Goal: Task Accomplishment & Management: Manage account settings

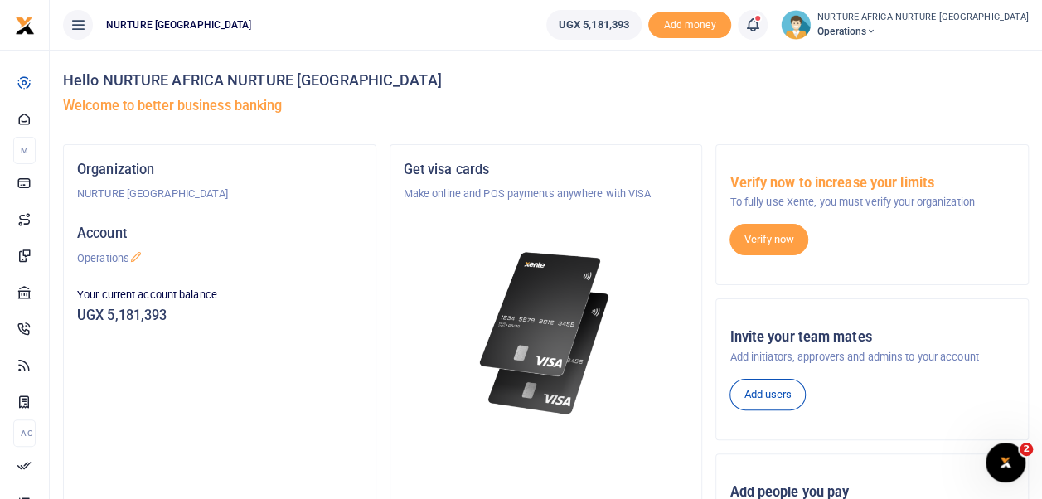
click at [761, 24] on icon at bounding box center [752, 25] width 17 height 18
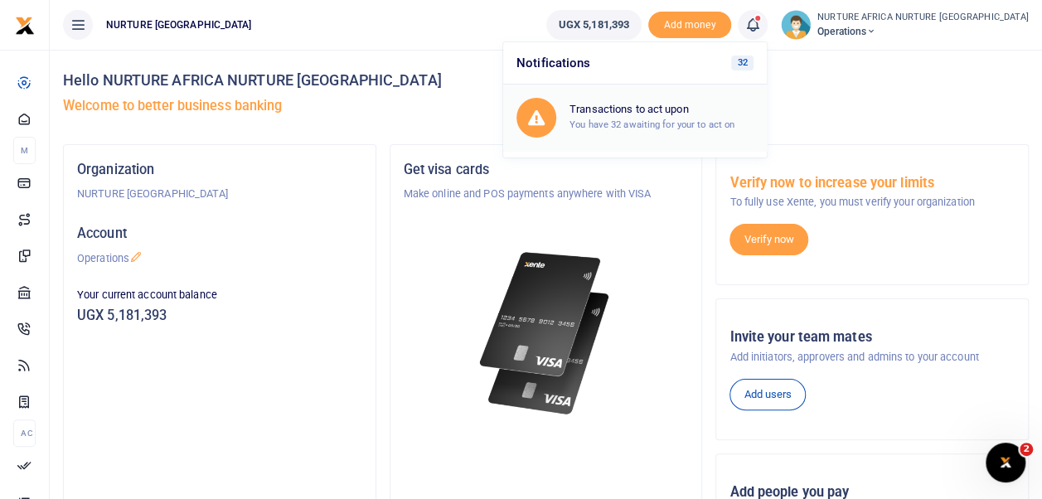
click at [671, 109] on h6 "Transactions to act upon" at bounding box center [661, 109] width 184 height 13
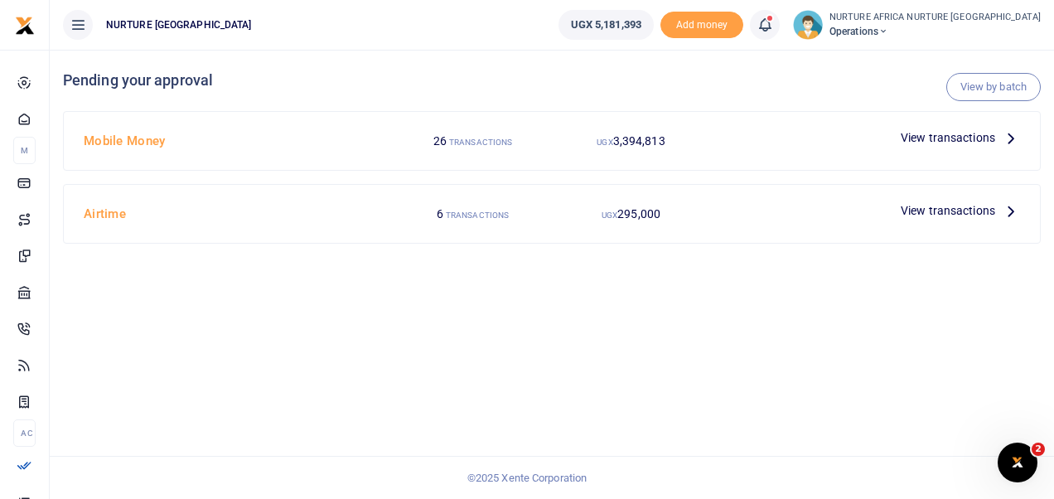
click at [935, 136] on span "View transactions" at bounding box center [948, 137] width 94 height 18
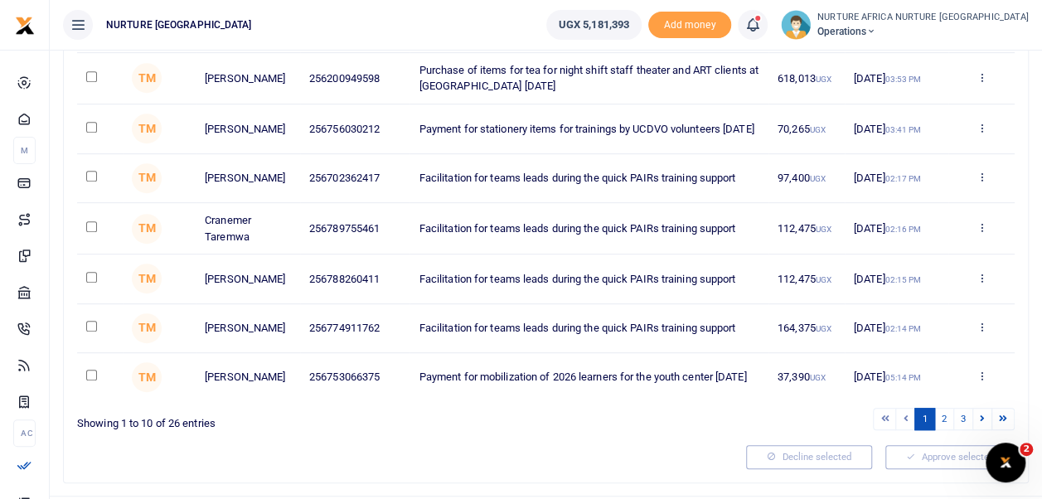
scroll to position [412, 0]
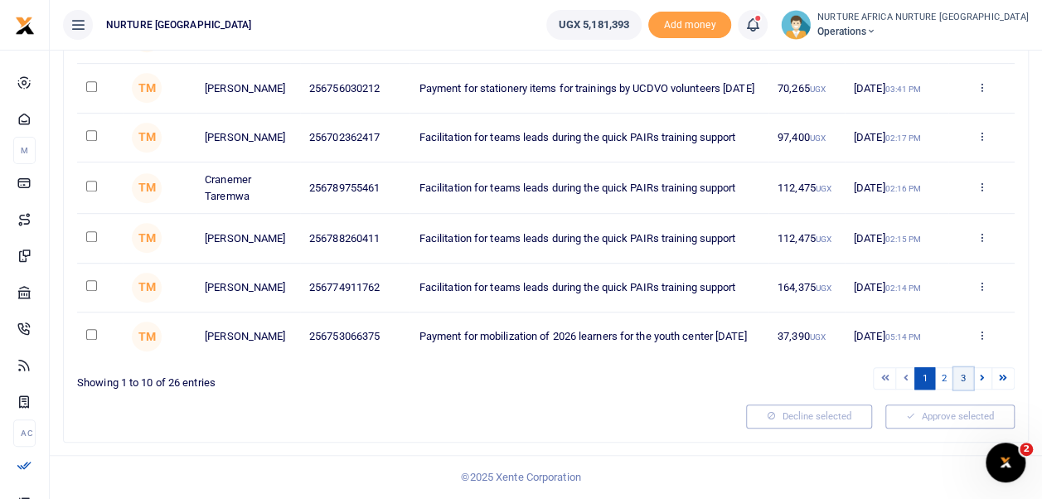
click at [966, 380] on link "3" at bounding box center [963, 378] width 20 height 22
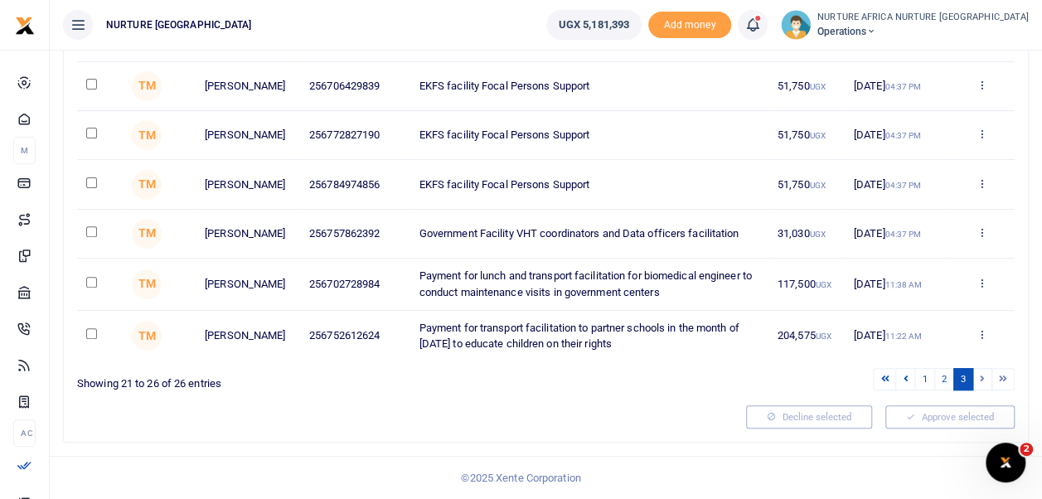
click at [93, 335] on input "checkbox" at bounding box center [91, 333] width 11 height 11
checkbox input "true"
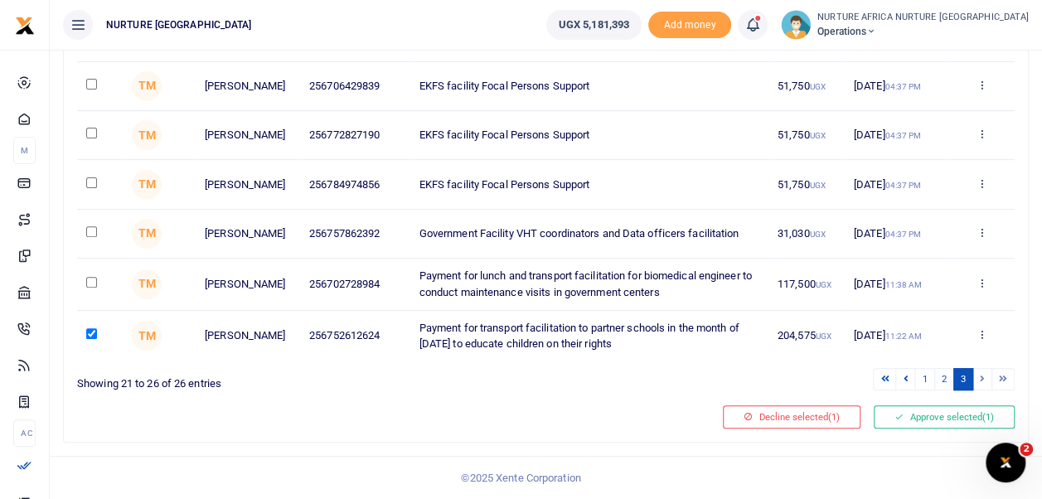
click at [91, 283] on input "checkbox" at bounding box center [91, 282] width 11 height 11
checkbox input "true"
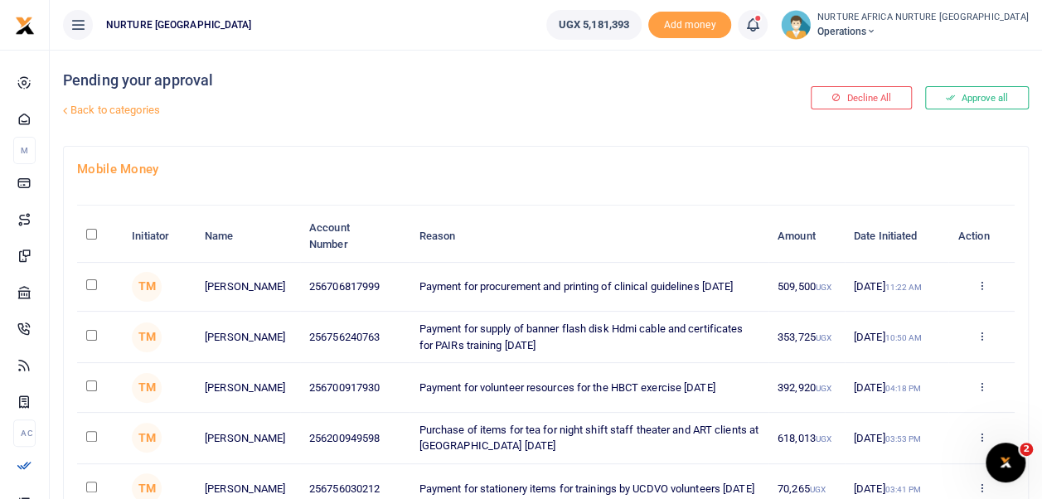
scroll to position [56, 0]
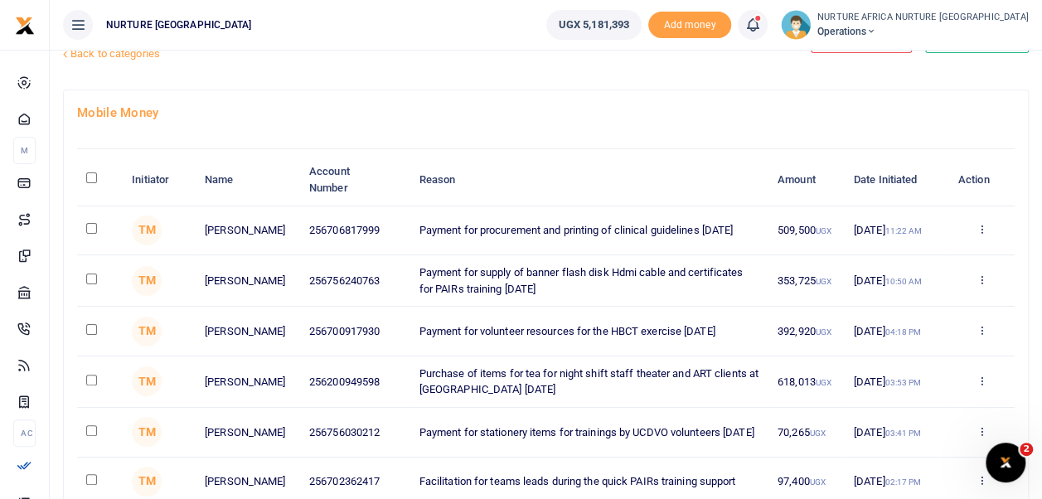
click at [92, 380] on input "checkbox" at bounding box center [91, 380] width 11 height 11
checkbox input "true"
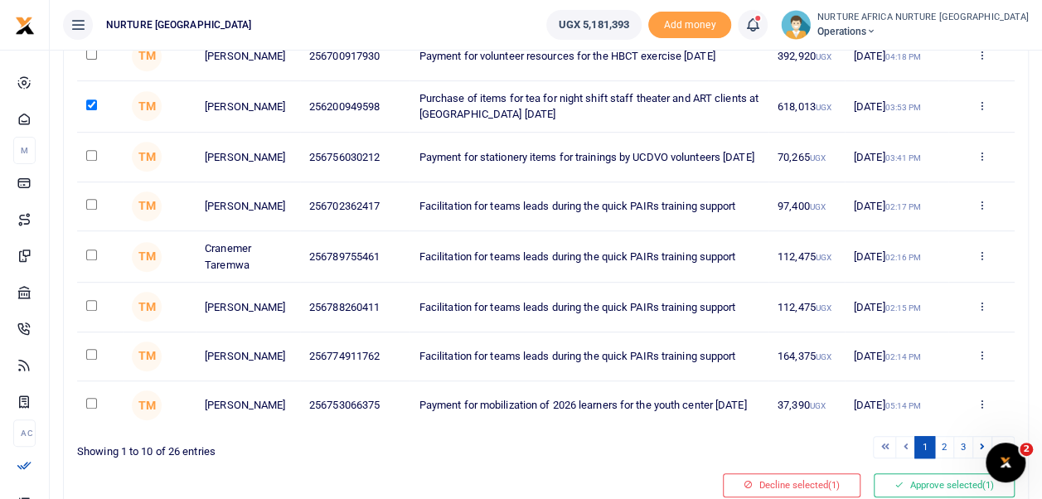
scroll to position [412, 0]
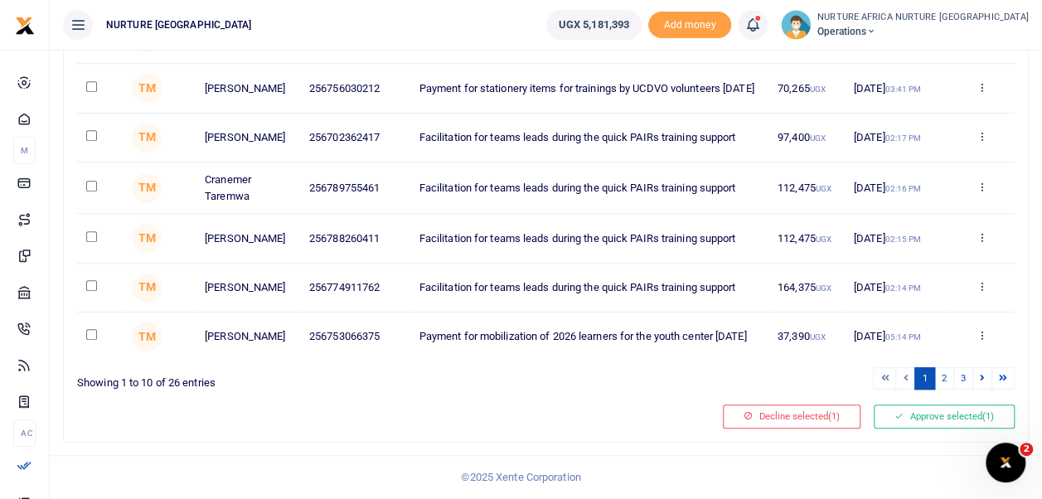
click at [91, 335] on input "checkbox" at bounding box center [91, 334] width 11 height 11
checkbox input "true"
click at [945, 380] on link "2" at bounding box center [944, 378] width 20 height 22
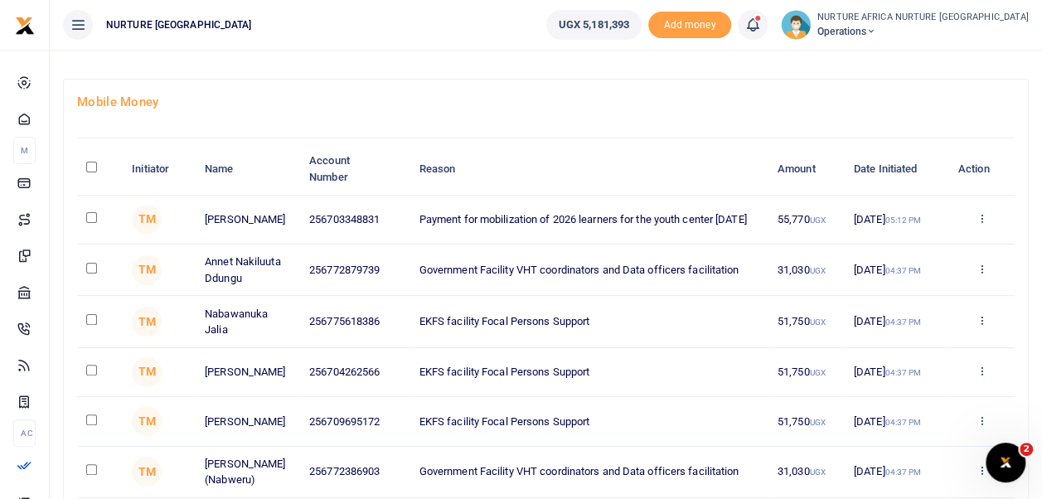
scroll to position [63, 0]
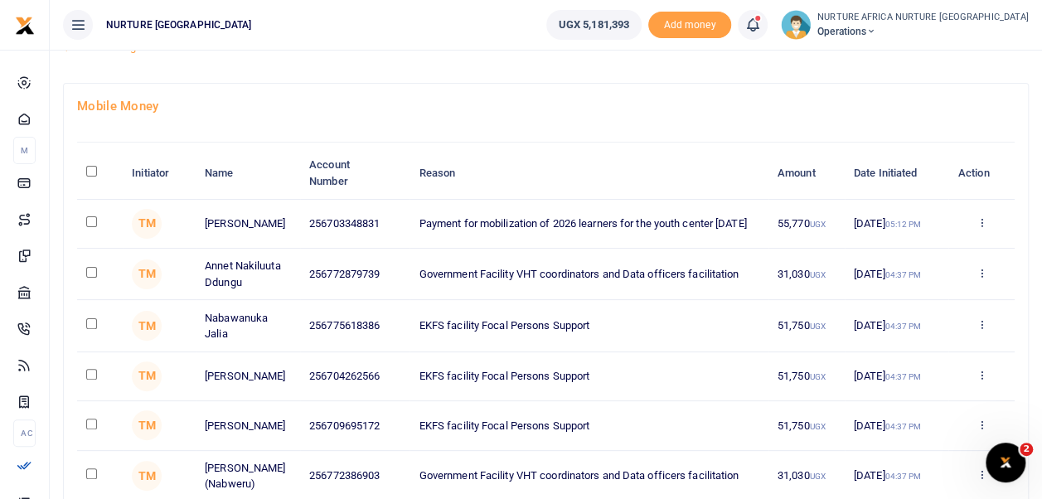
click at [88, 219] on input "checkbox" at bounding box center [91, 221] width 11 height 11
click at [96, 220] on input "checkbox" at bounding box center [91, 221] width 11 height 11
checkbox input "false"
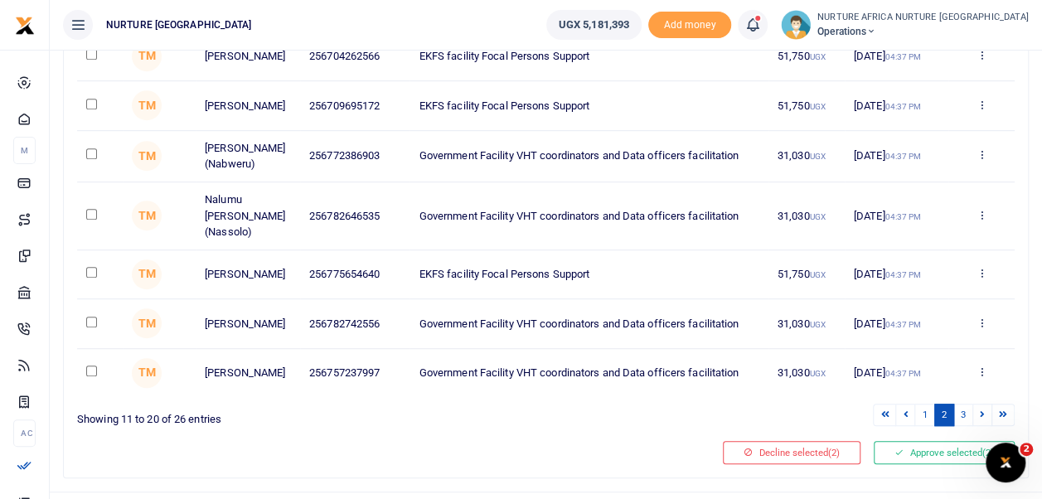
scroll to position [412, 0]
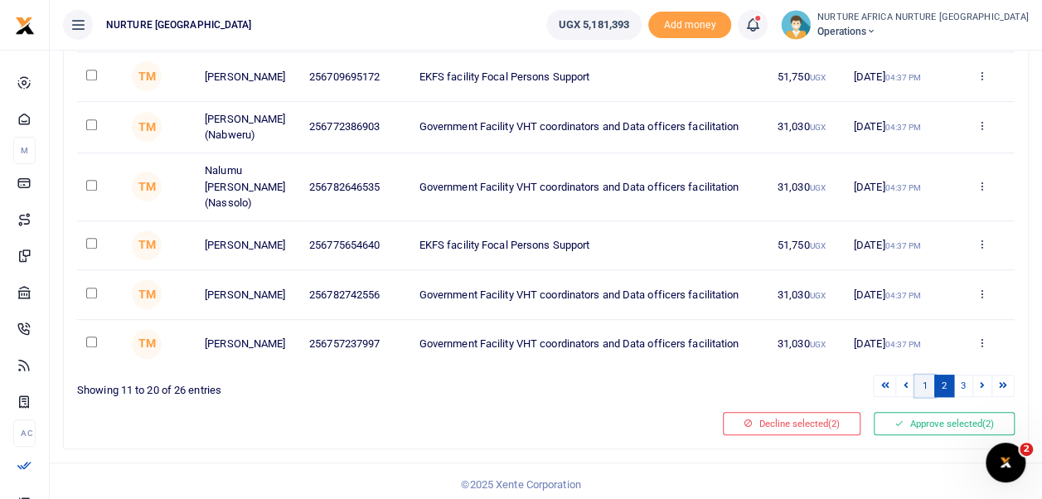
click at [926, 378] on link "1" at bounding box center [924, 386] width 20 height 22
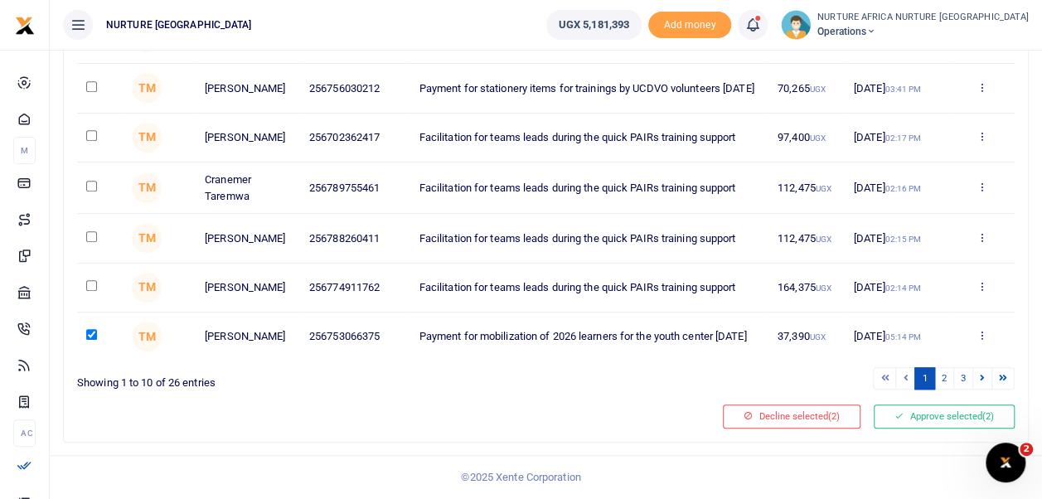
click at [90, 335] on input "checkbox" at bounding box center [91, 334] width 11 height 11
checkbox input "false"
click at [964, 384] on link "3" at bounding box center [963, 378] width 20 height 22
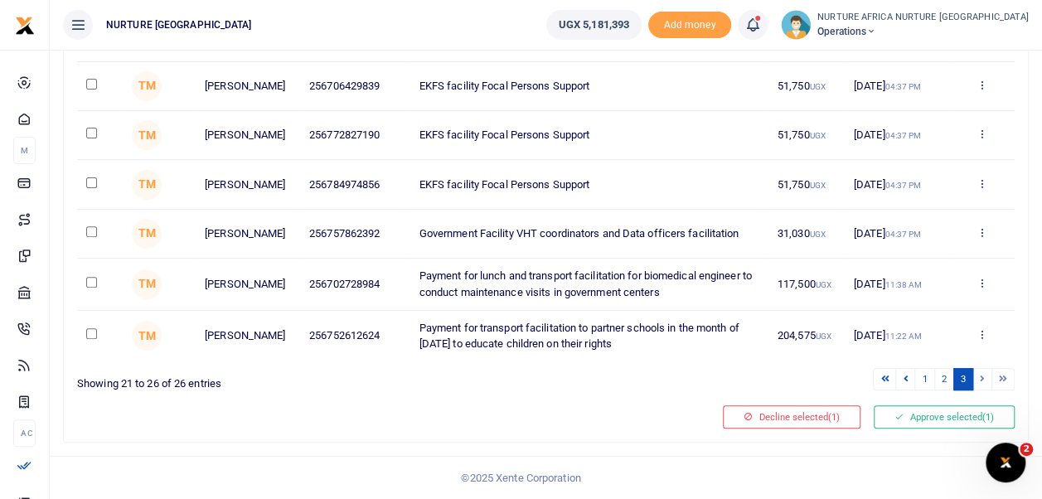
scroll to position [222, 0]
click at [93, 335] on input "checkbox" at bounding box center [91, 333] width 11 height 11
checkbox input "true"
click at [92, 286] on input "checkbox" at bounding box center [91, 282] width 11 height 11
checkbox input "true"
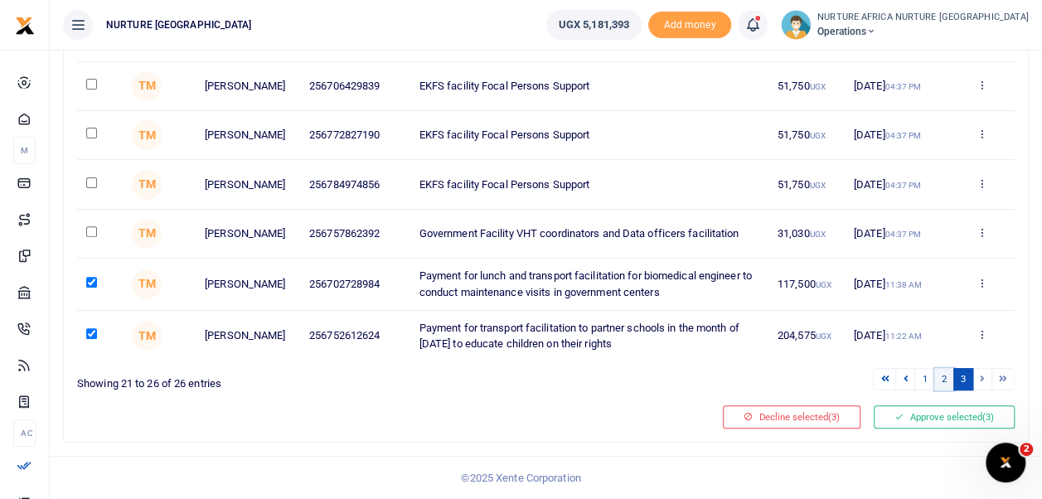
click at [945, 380] on link "2" at bounding box center [944, 379] width 20 height 22
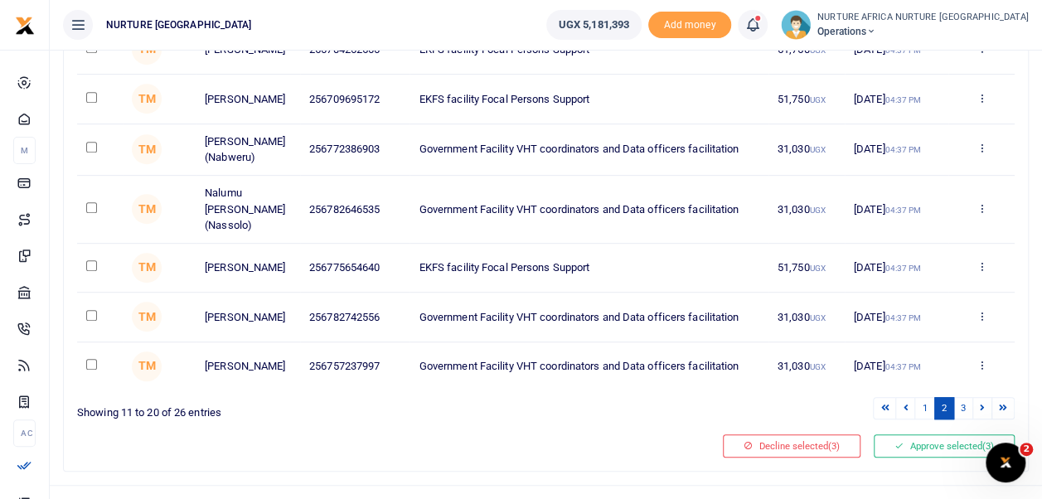
scroll to position [412, 0]
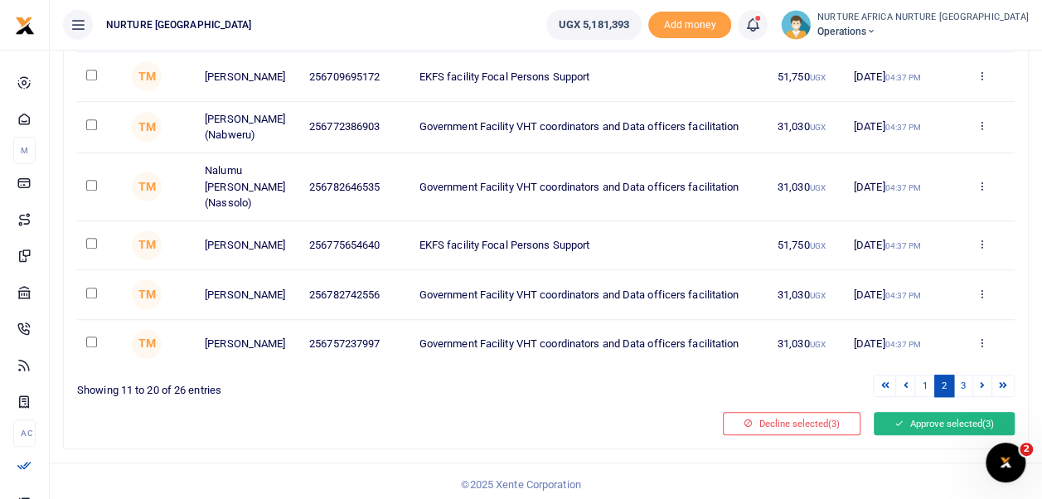
click at [913, 423] on button "Approve selected (3)" at bounding box center [944, 423] width 141 height 23
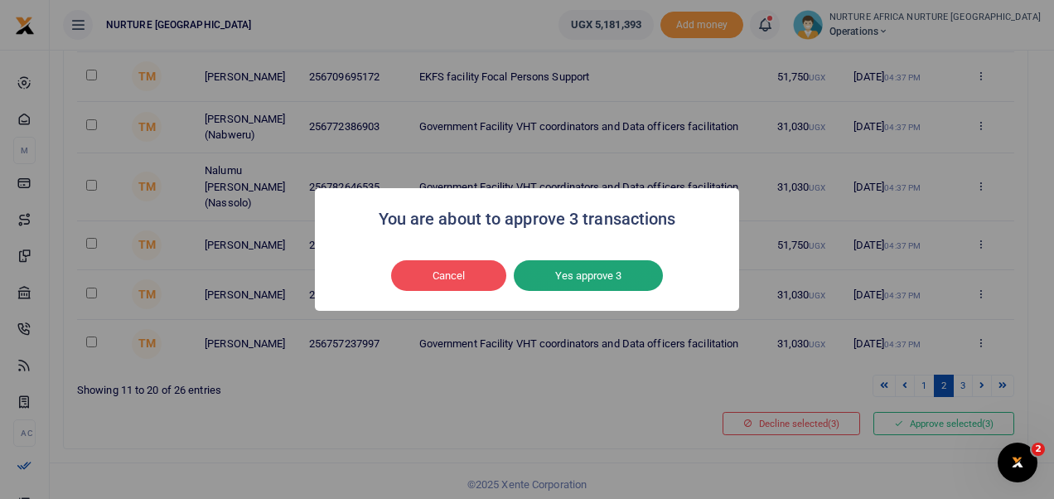
click at [599, 276] on button "Yes approve 3" at bounding box center [588, 275] width 149 height 31
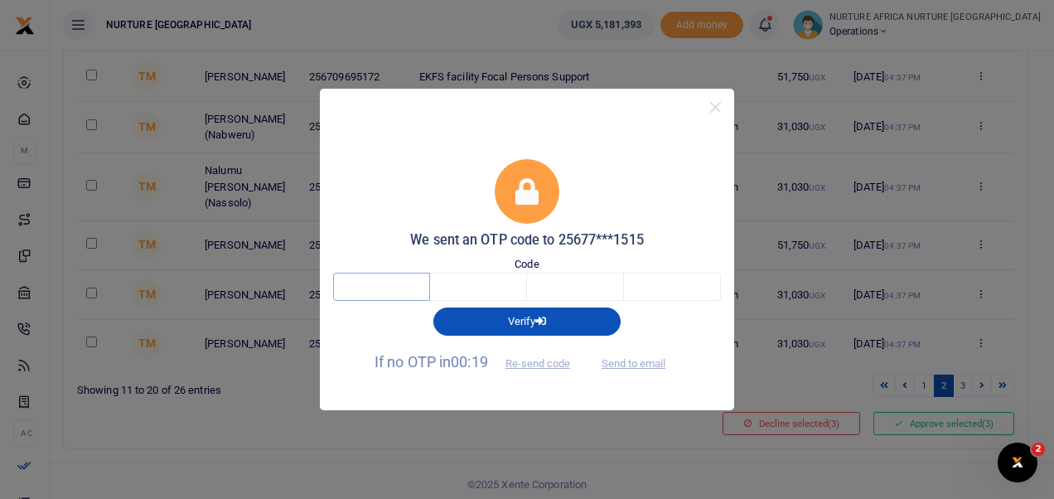
click at [406, 288] on input "text" at bounding box center [381, 287] width 97 height 28
type input "9"
type input "5"
type input "4"
type input "9"
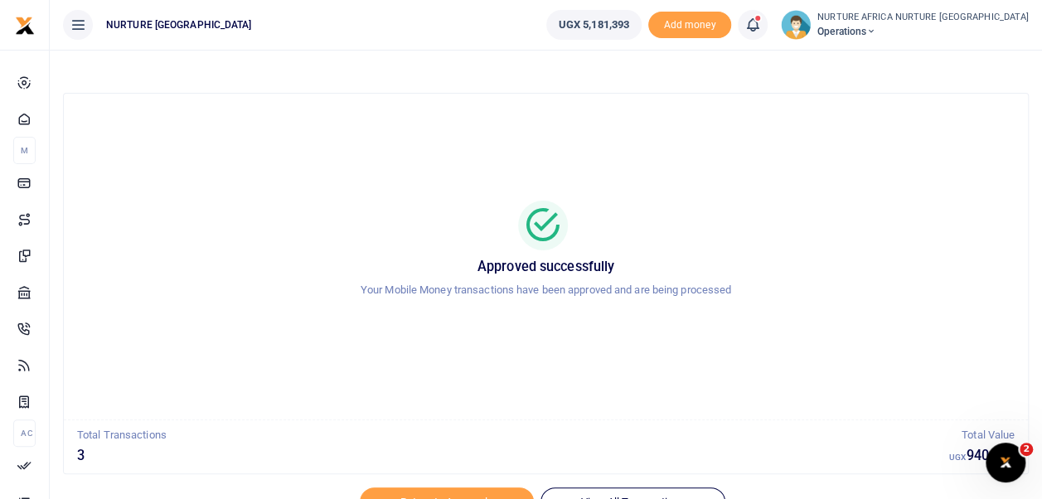
click at [761, 27] on icon at bounding box center [752, 25] width 17 height 18
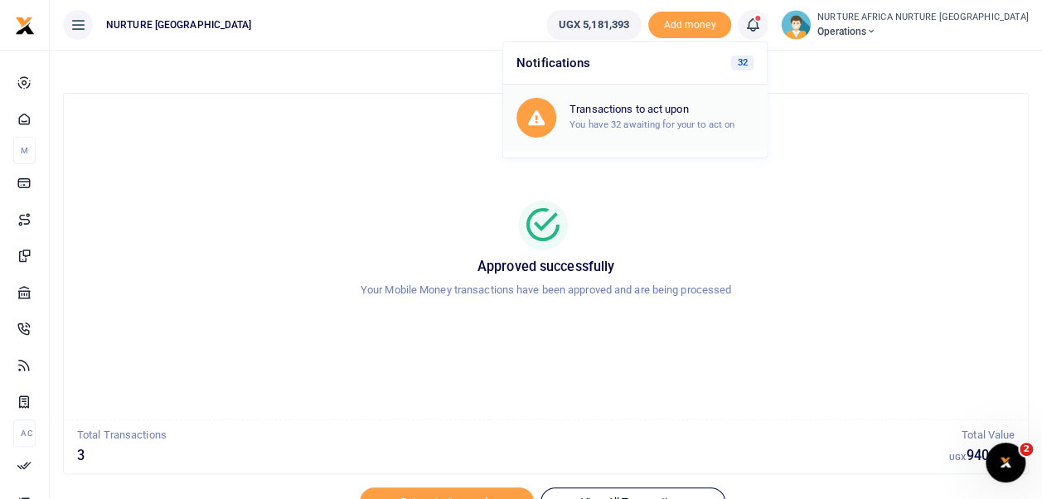
click at [754, 116] on div "Transactions to act upon You have 32 awaiting for your to act on" at bounding box center [661, 117] width 184 height 29
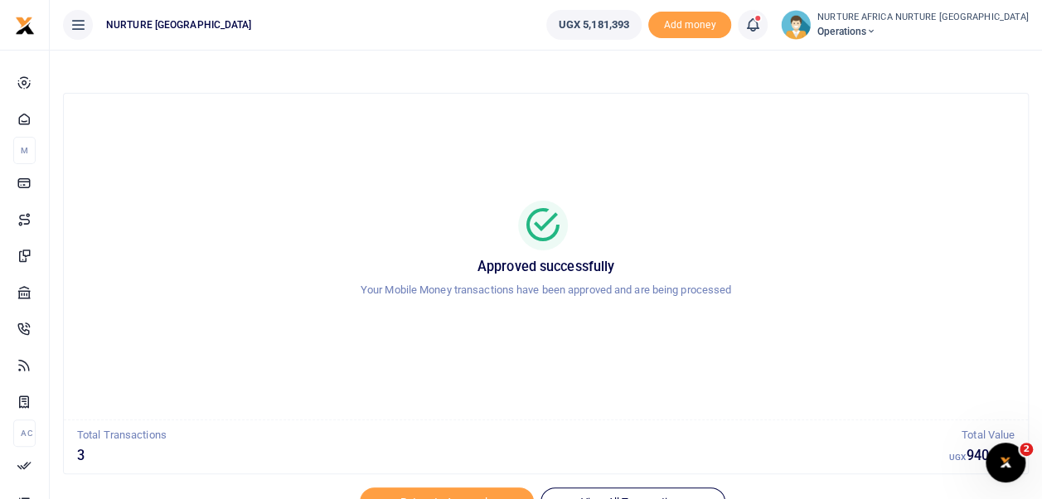
click at [761, 28] on icon at bounding box center [752, 25] width 17 height 18
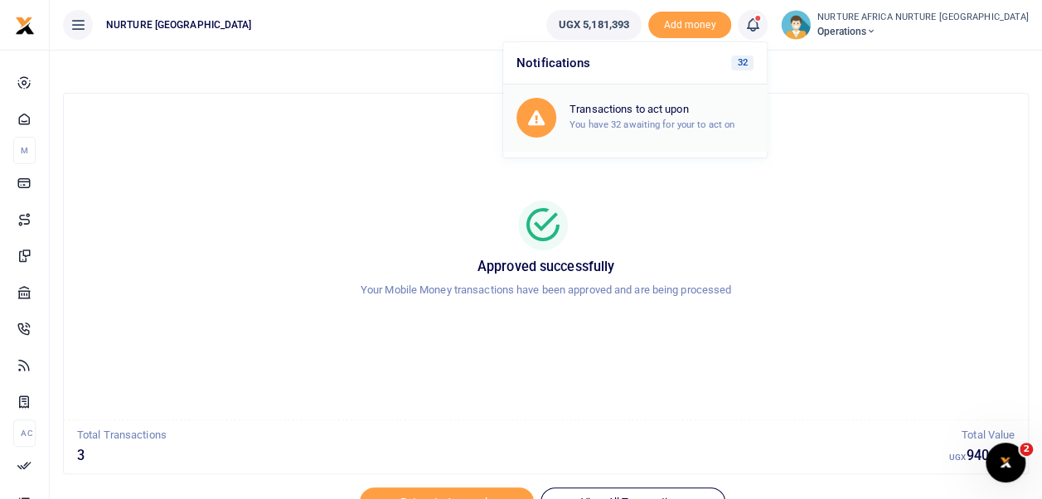
click at [743, 111] on h6 "Transactions to act upon" at bounding box center [661, 109] width 184 height 13
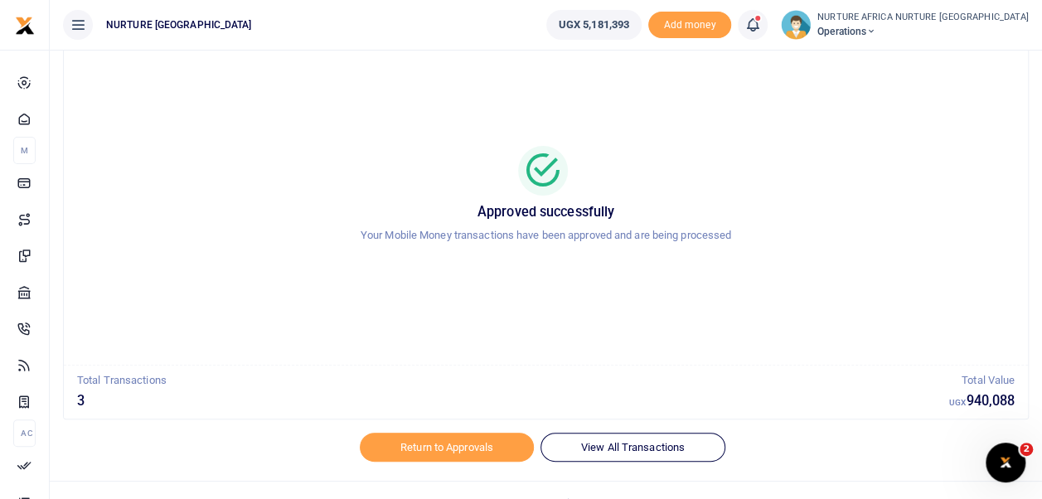
scroll to position [79, 0]
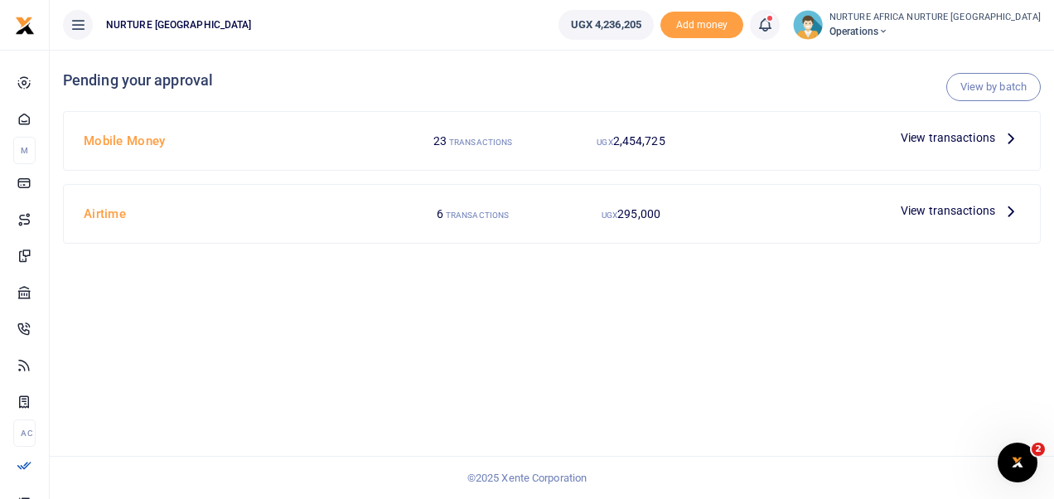
click at [962, 206] on span "View transactions" at bounding box center [948, 210] width 94 height 18
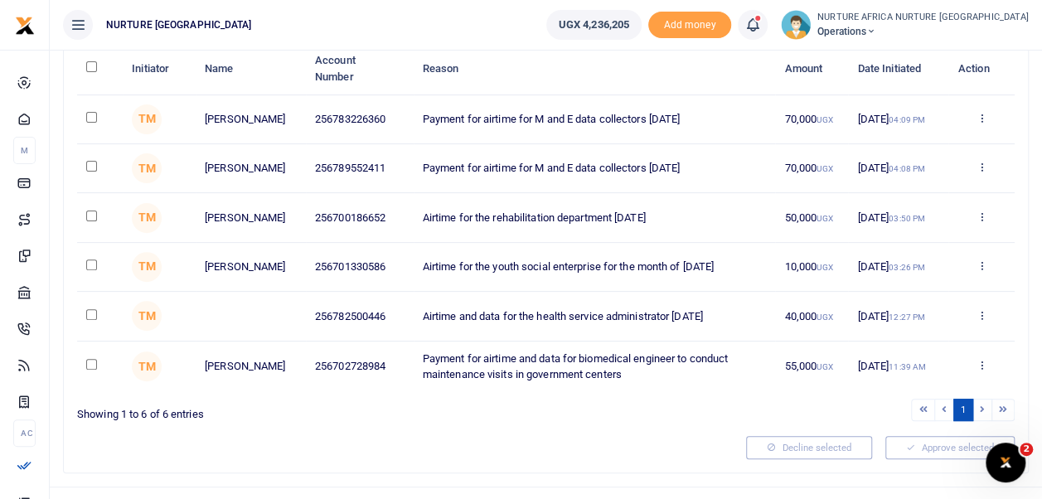
scroll to position [168, 0]
click at [86, 119] on input "checkbox" at bounding box center [91, 116] width 11 height 11
checkbox input "true"
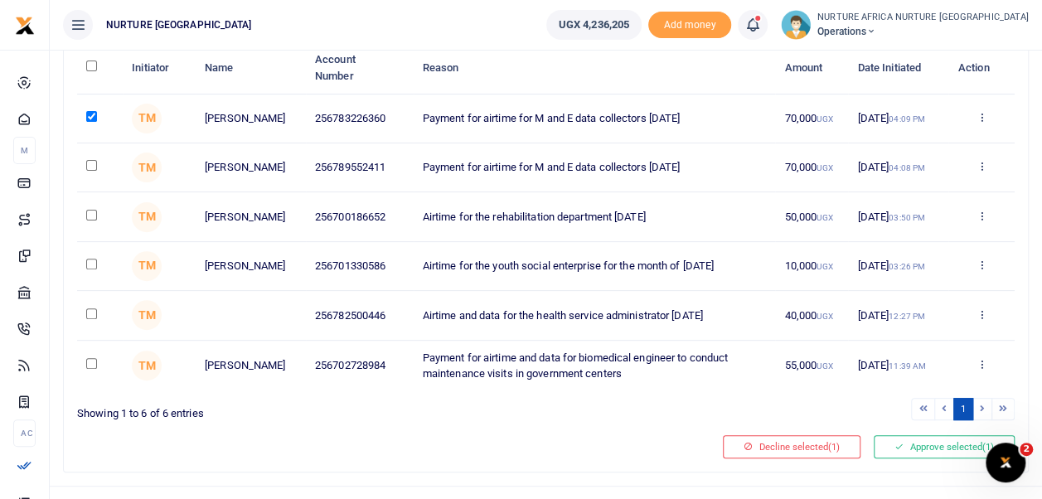
click at [96, 171] on input "checkbox" at bounding box center [91, 165] width 11 height 11
checkbox input "true"
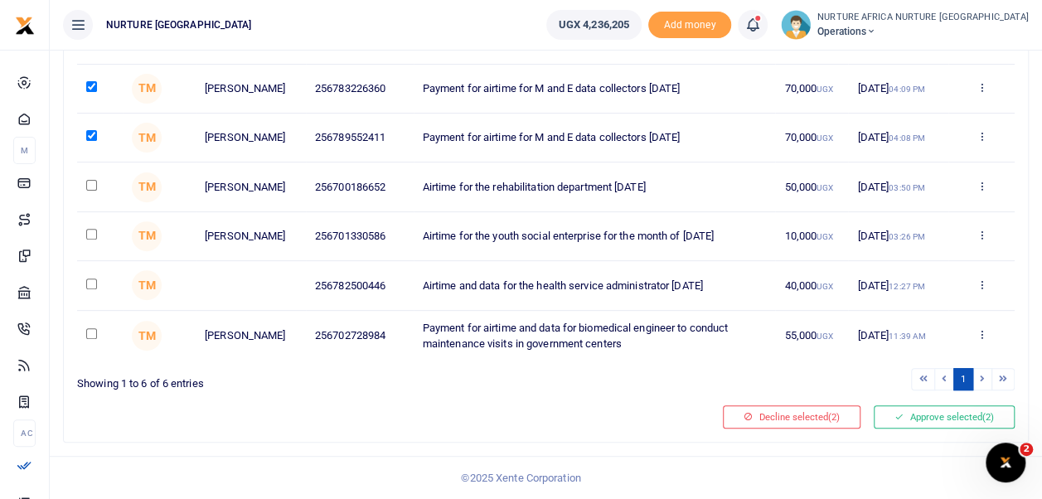
scroll to position [206, 0]
click at [91, 232] on input "checkbox" at bounding box center [91, 234] width 11 height 11
checkbox input "true"
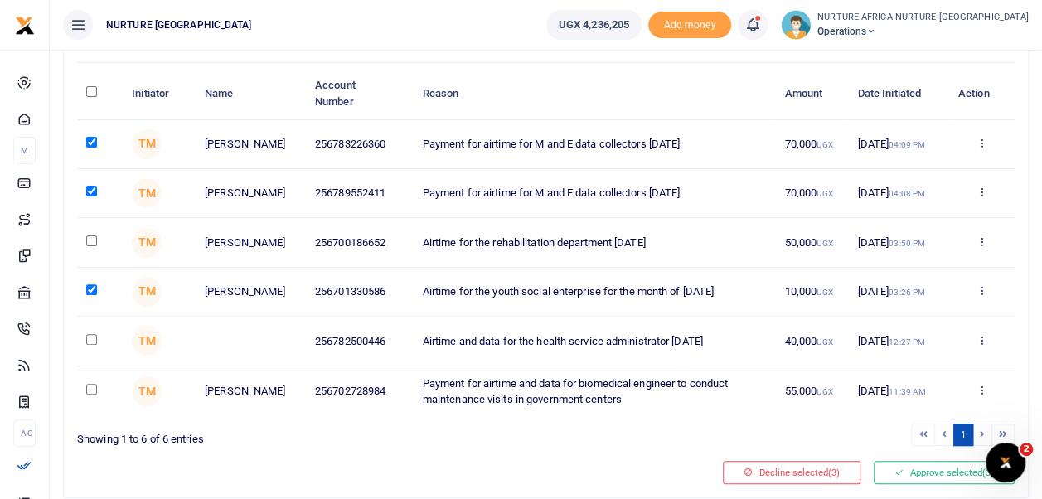
scroll to position [138, 0]
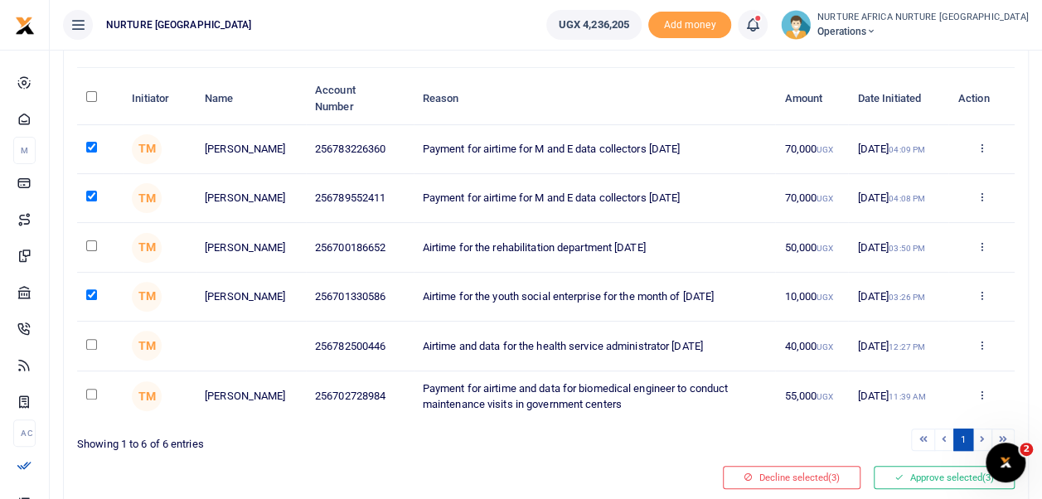
click at [90, 248] on input "checkbox" at bounding box center [91, 245] width 11 height 11
checkbox input "true"
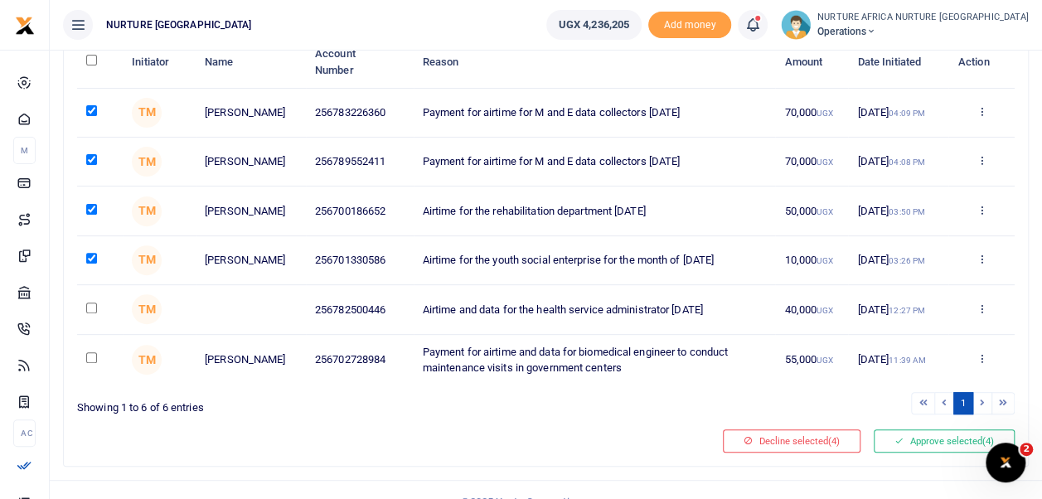
scroll to position [206, 0]
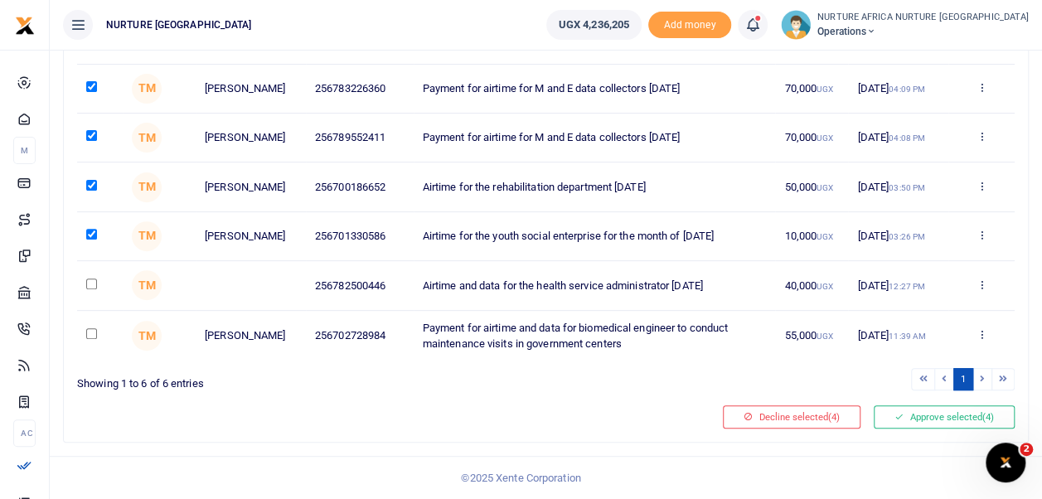
click at [91, 335] on input "checkbox" at bounding box center [91, 333] width 11 height 11
checkbox input "true"
click at [932, 414] on button "Approve selected (5)" at bounding box center [944, 416] width 141 height 23
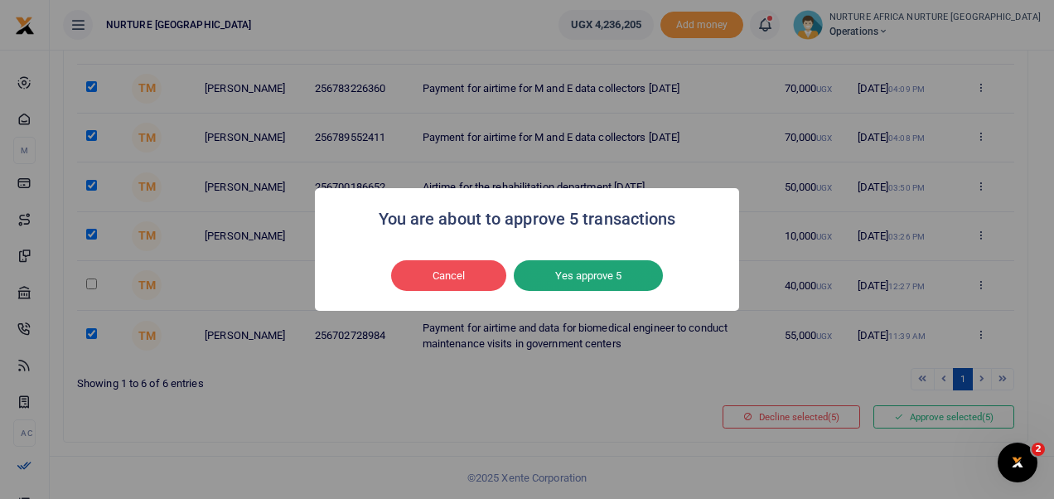
click at [613, 279] on button "Yes approve 5" at bounding box center [588, 275] width 149 height 31
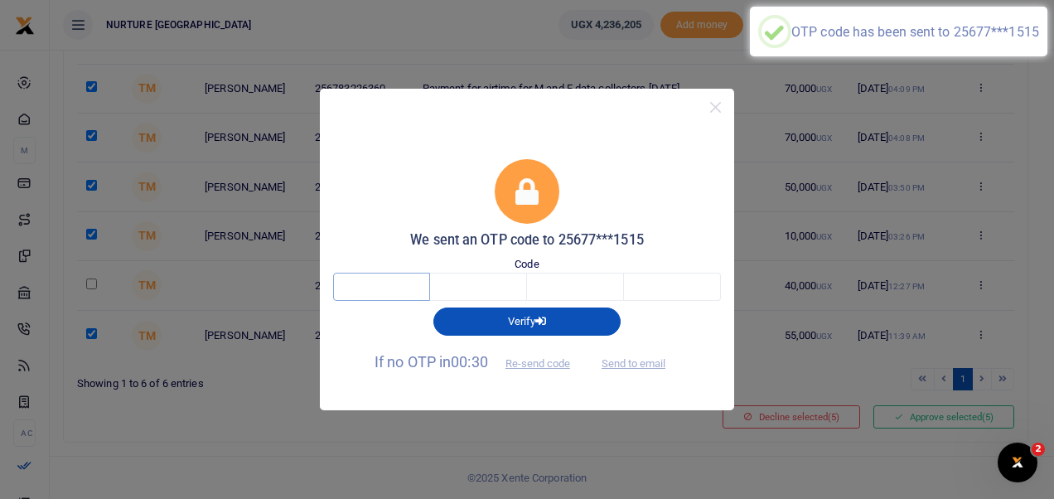
click at [424, 288] on input "text" at bounding box center [381, 287] width 97 height 28
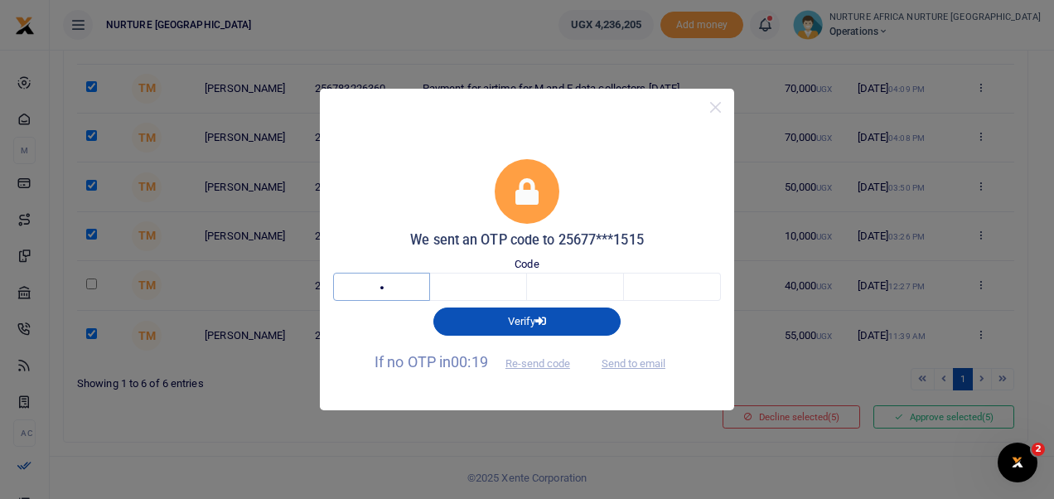
type input "9"
type input "3"
type input "1"
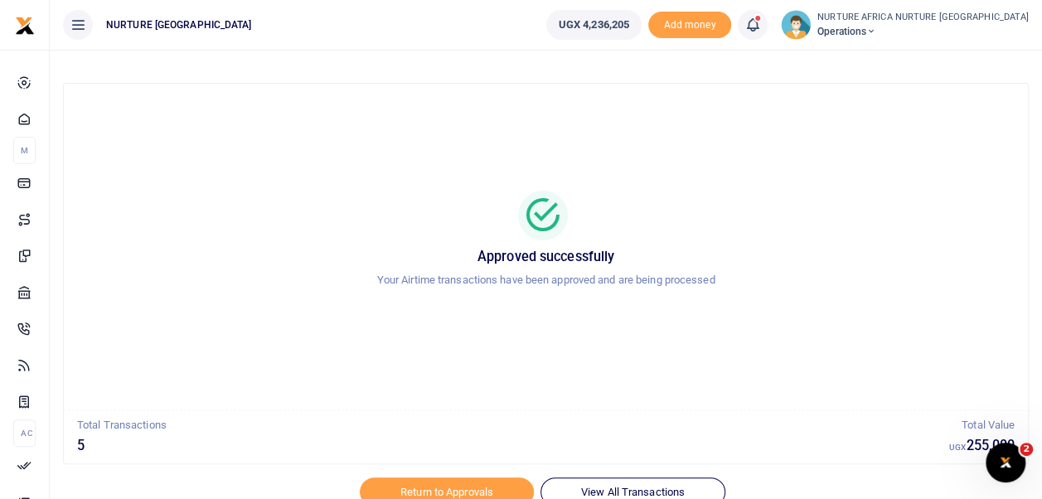
scroll to position [79, 0]
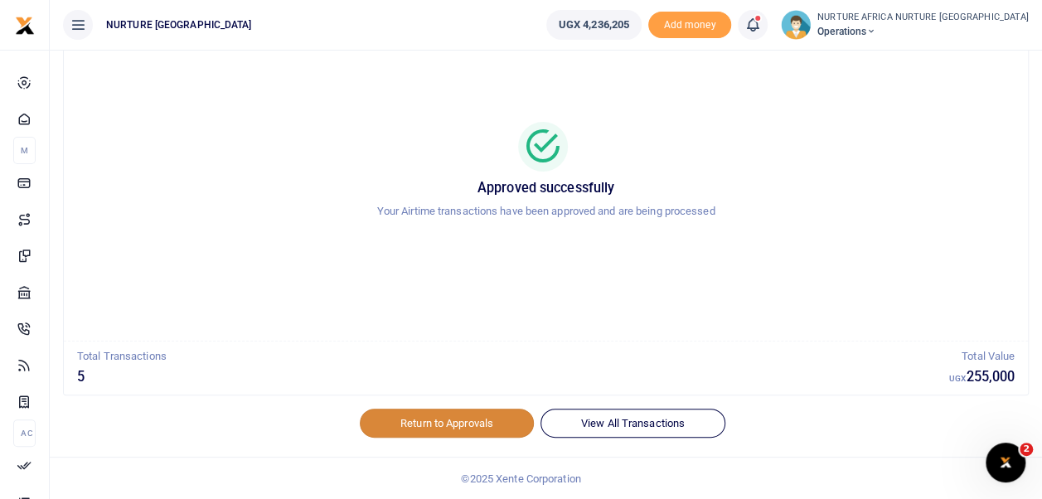
click at [470, 421] on link "Return to Approvals" at bounding box center [447, 423] width 174 height 28
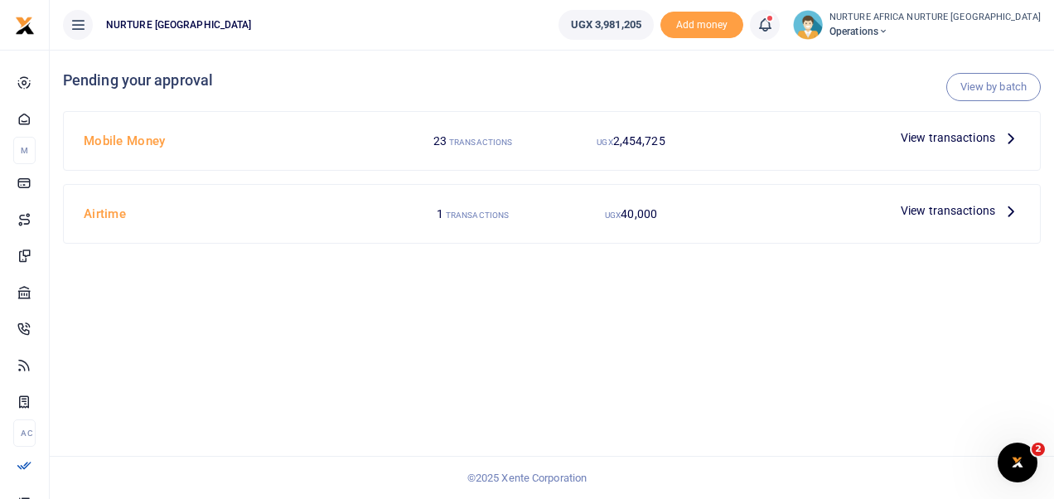
click at [920, 212] on span "View transactions" at bounding box center [948, 210] width 94 height 18
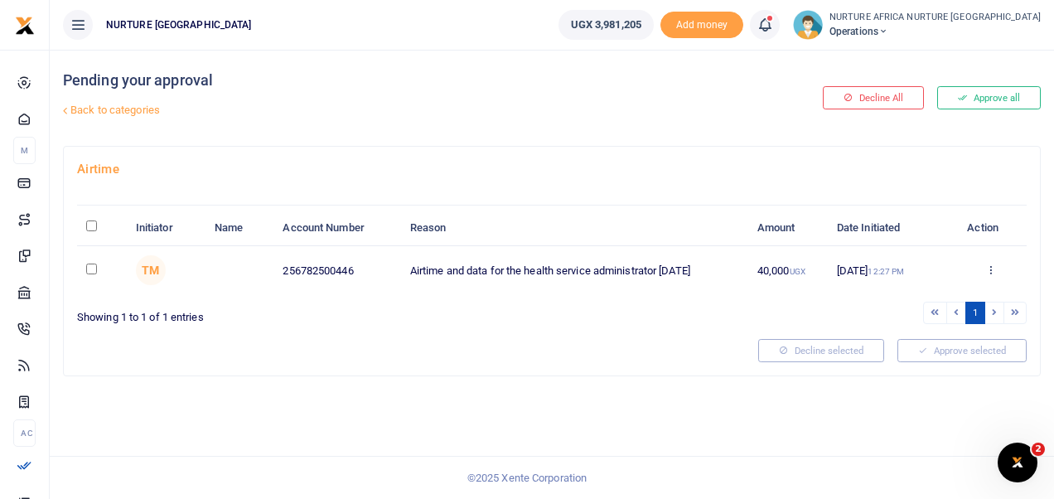
click at [90, 269] on input "checkbox" at bounding box center [91, 269] width 11 height 11
checkbox input "true"
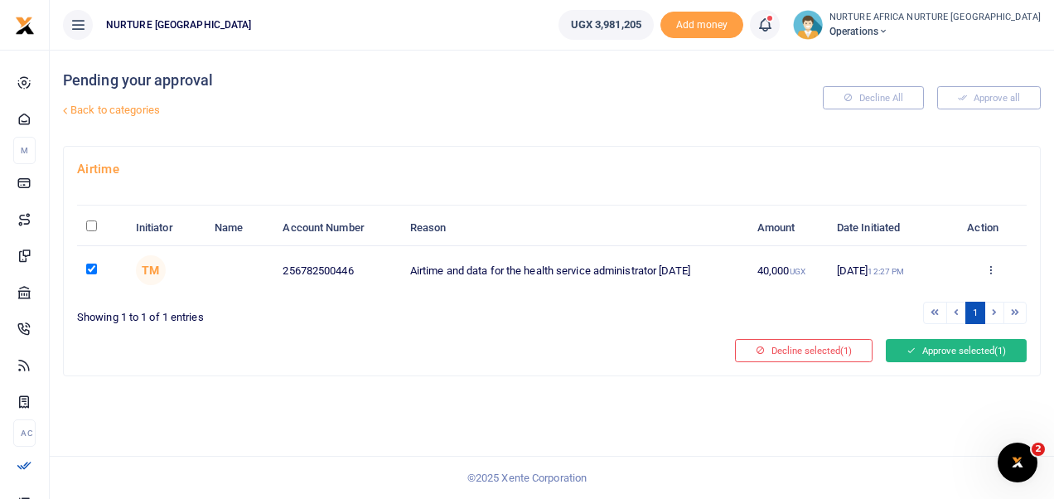
click at [913, 346] on icon at bounding box center [911, 351] width 9 height 12
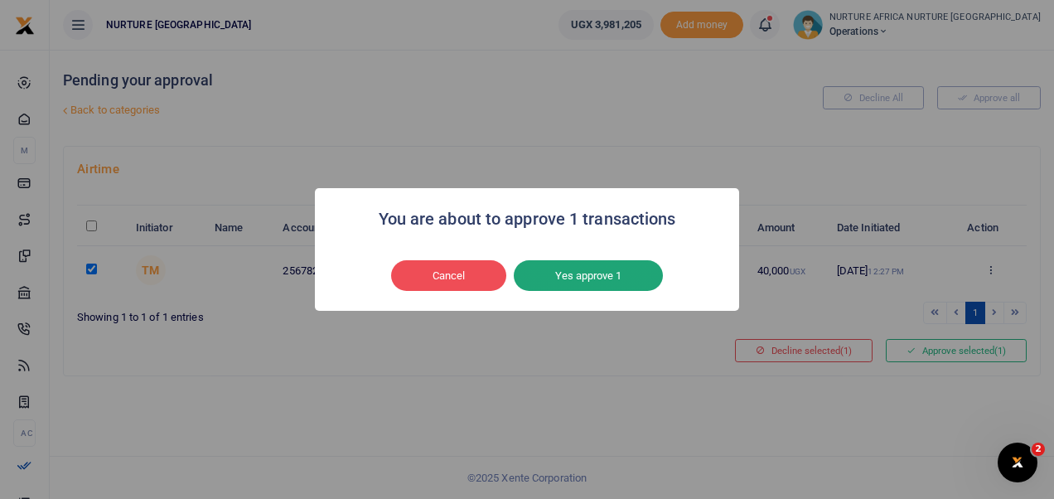
click at [551, 277] on button "Yes approve 1" at bounding box center [588, 275] width 149 height 31
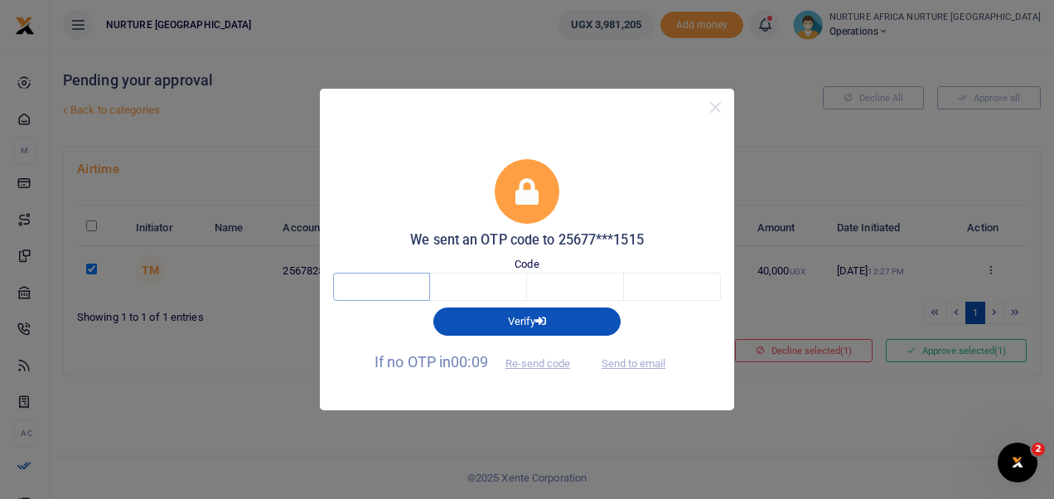
click at [380, 293] on input "text" at bounding box center [381, 287] width 97 height 28
type input "2"
type input "3"
type input "0"
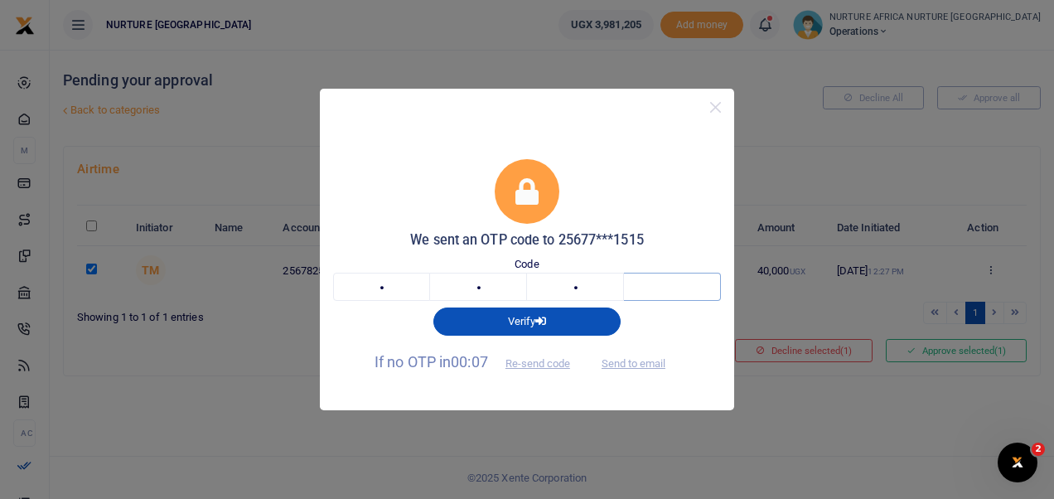
type input "3"
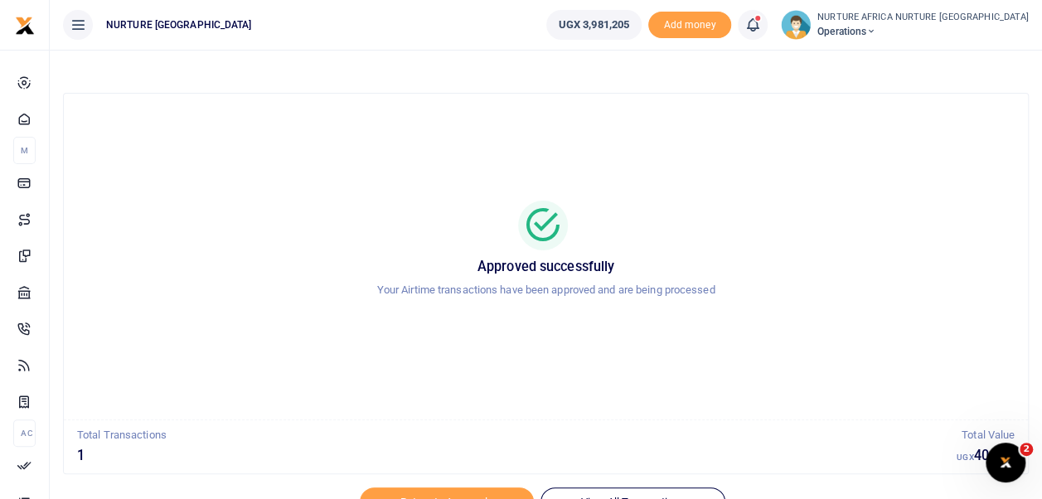
click at [761, 24] on icon at bounding box center [752, 25] width 17 height 18
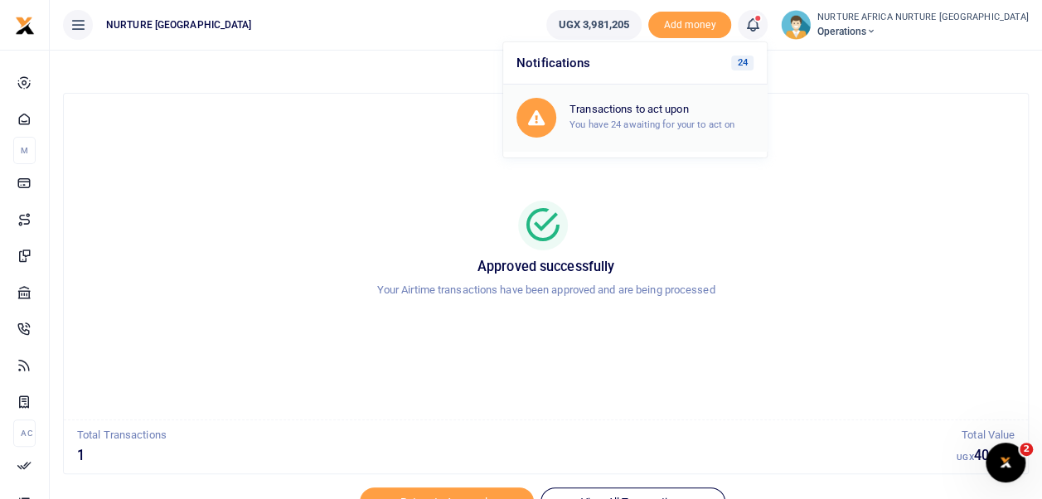
click at [700, 118] on div "Transactions to act upon You have 24 awaiting for your to act on" at bounding box center [661, 117] width 184 height 29
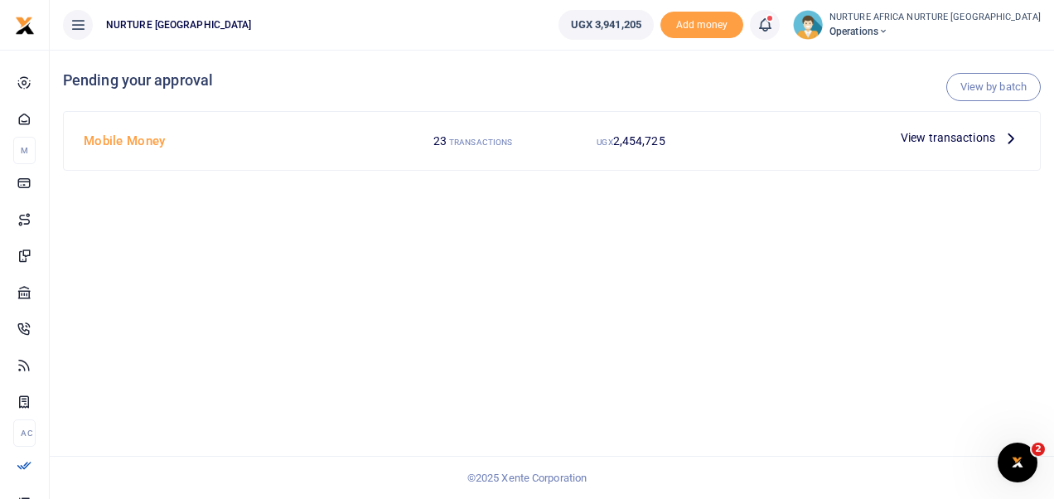
click at [960, 134] on span "View transactions" at bounding box center [948, 137] width 94 height 18
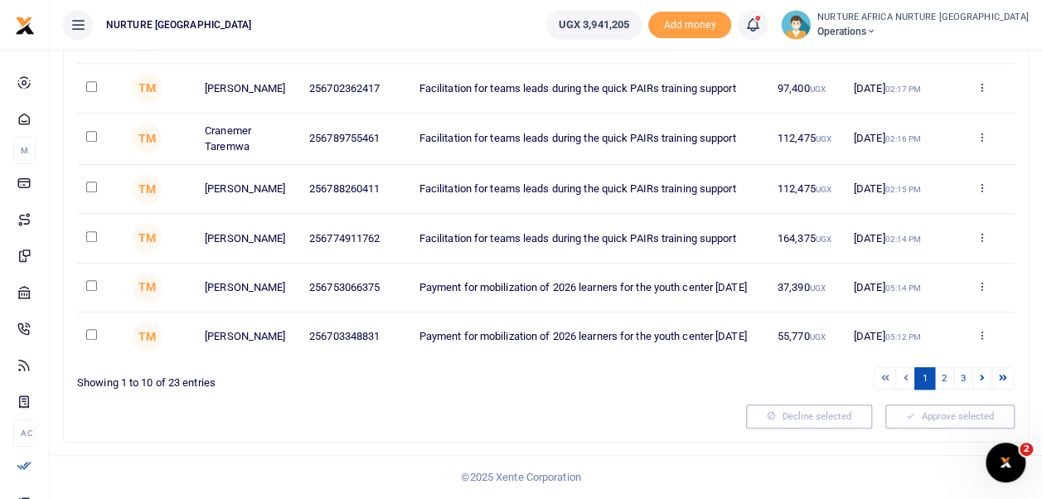
scroll to position [412, 0]
click at [967, 376] on link "3" at bounding box center [963, 378] width 20 height 22
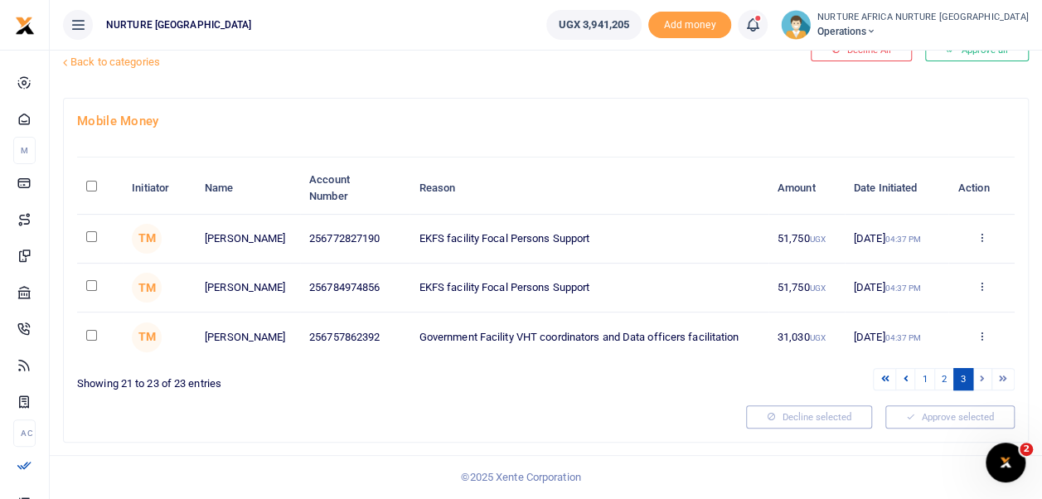
scroll to position [68, 0]
click at [945, 380] on link "2" at bounding box center [944, 379] width 20 height 22
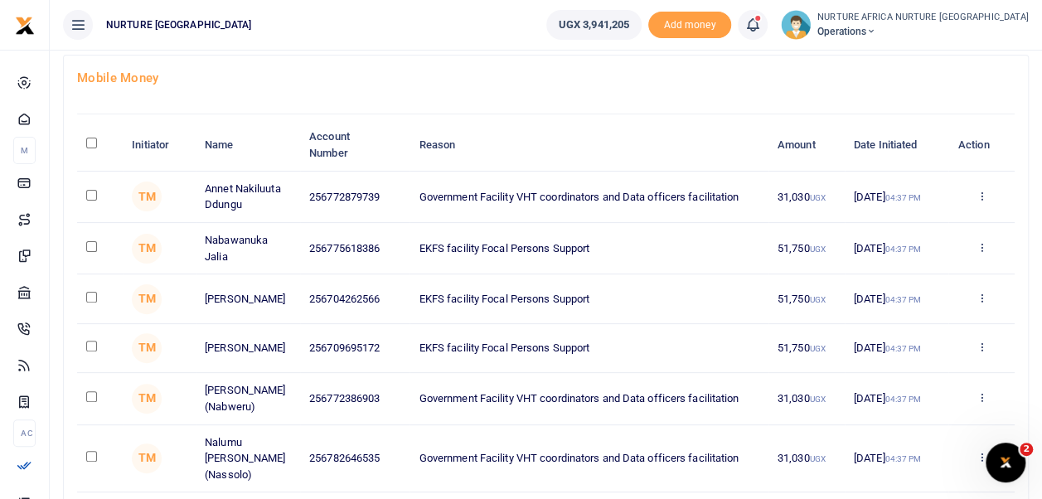
scroll to position [85, 0]
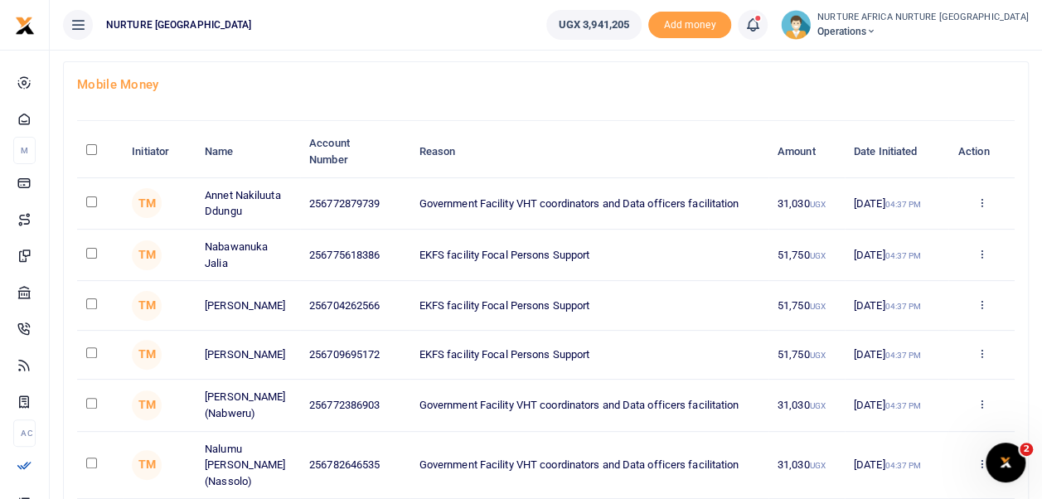
click at [94, 203] on input "checkbox" at bounding box center [91, 201] width 11 height 11
checkbox input "true"
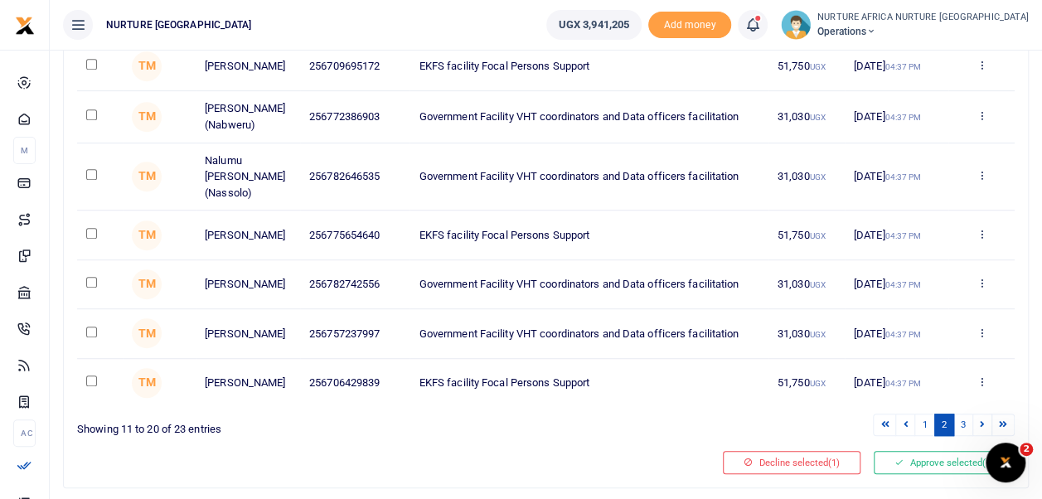
scroll to position [375, 0]
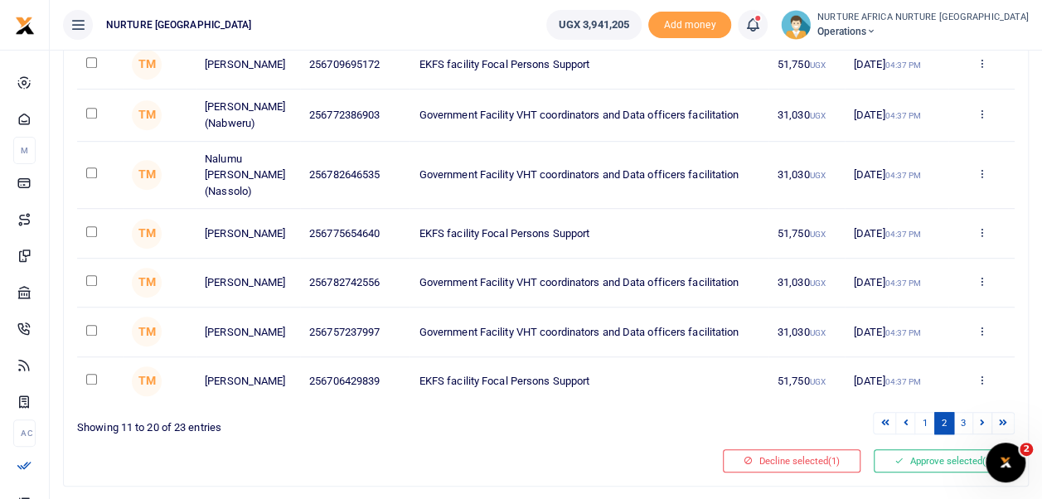
click at [95, 325] on input "checkbox" at bounding box center [91, 330] width 11 height 11
checkbox input "true"
click at [93, 275] on input "checkbox" at bounding box center [91, 280] width 11 height 11
checkbox input "true"
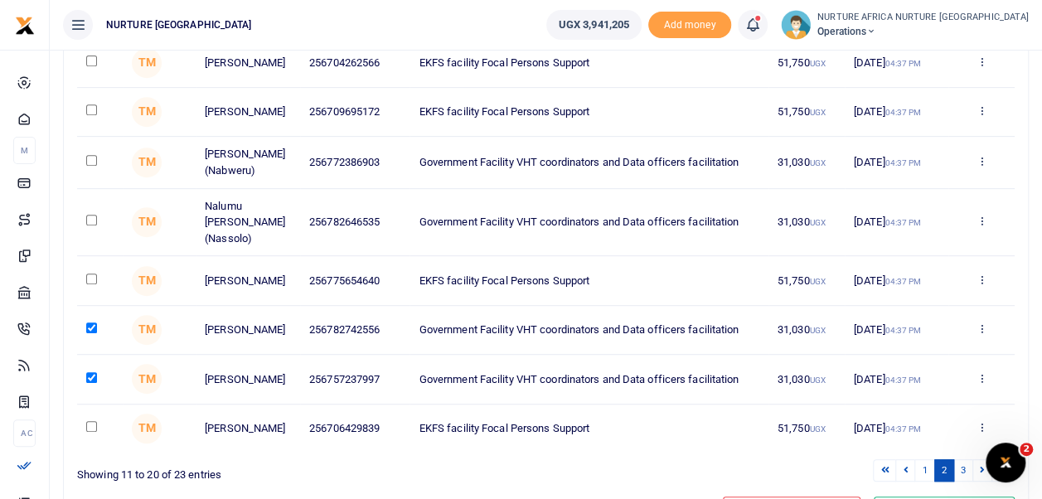
scroll to position [309, 0]
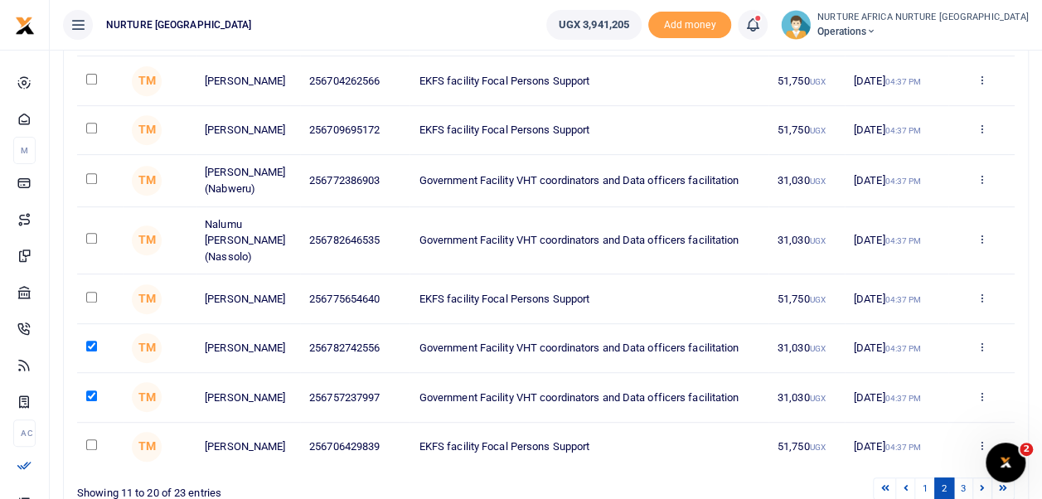
click at [94, 181] on input "checkbox" at bounding box center [91, 178] width 11 height 11
checkbox input "true"
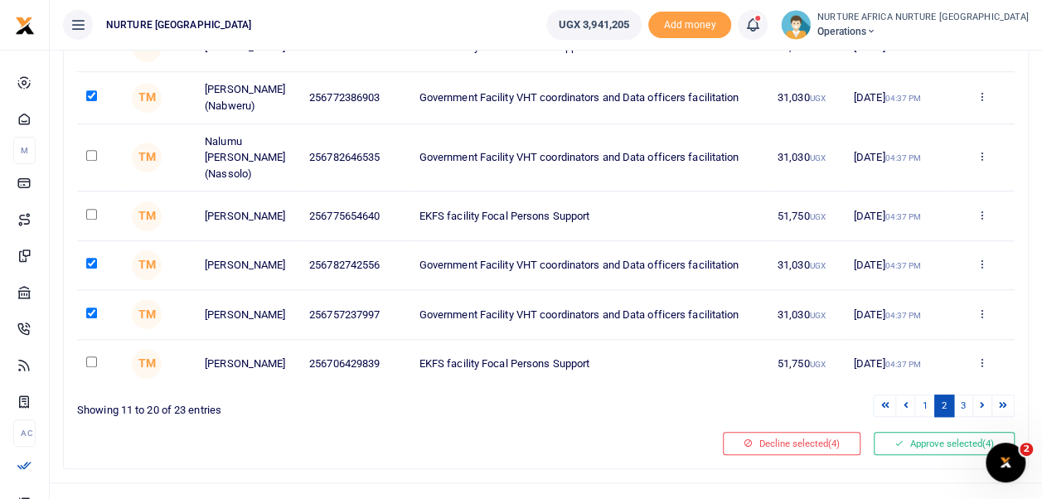
scroll to position [387, 0]
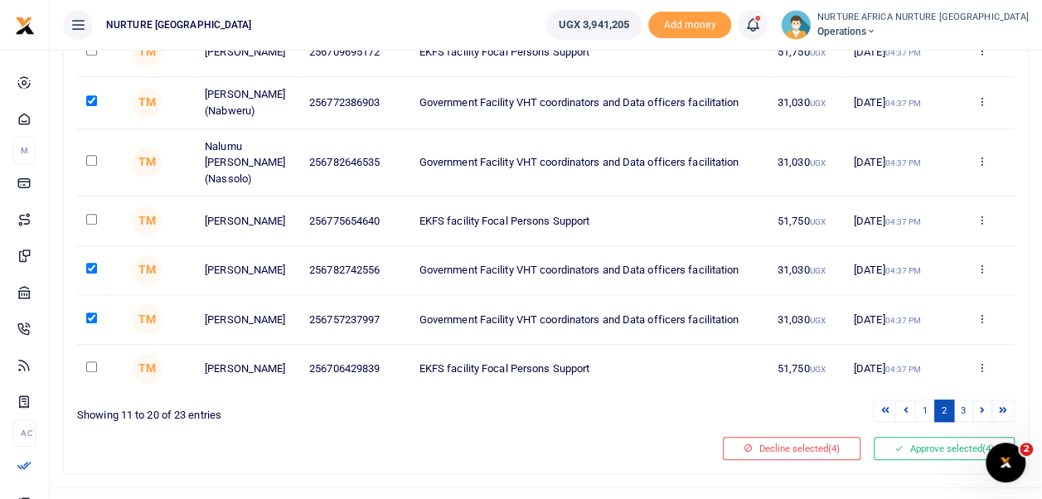
click at [87, 155] on input "checkbox" at bounding box center [91, 160] width 11 height 11
checkbox input "true"
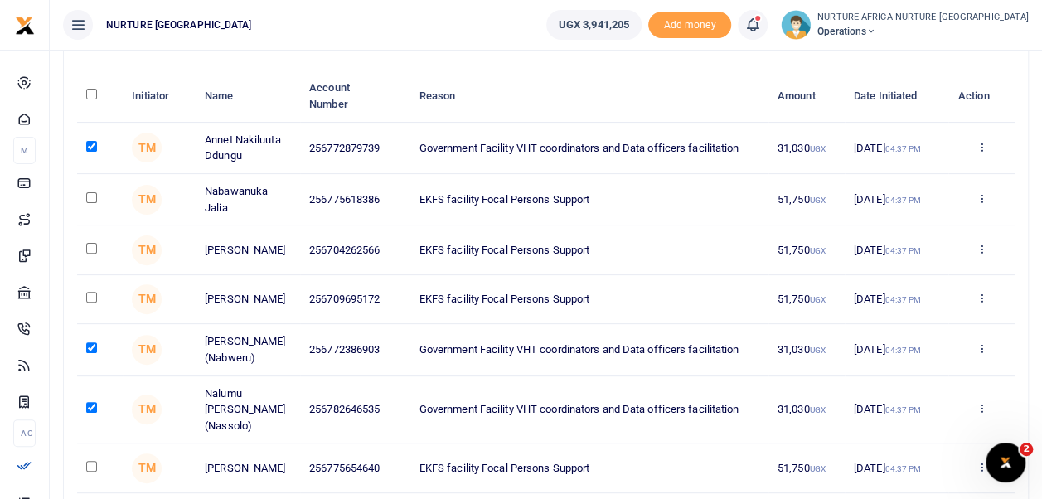
scroll to position [134, 0]
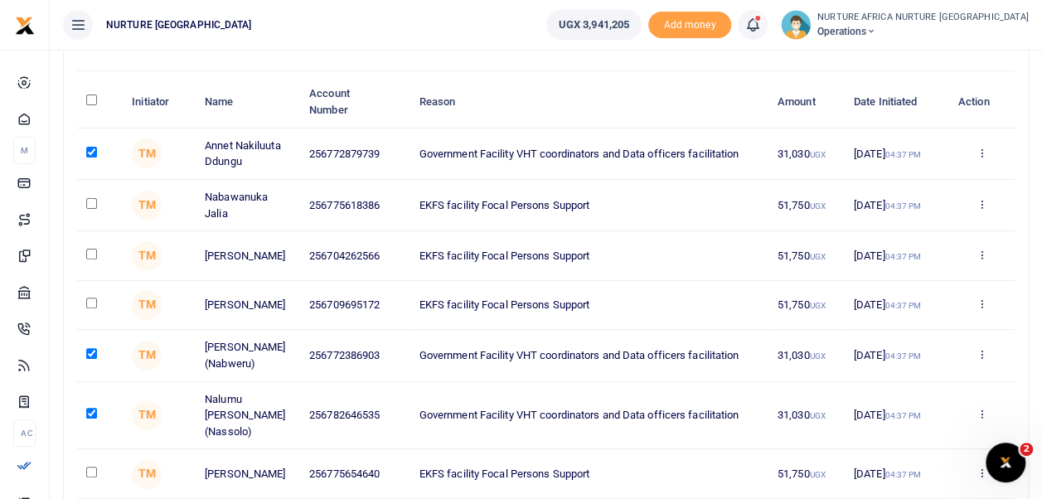
click at [91, 201] on input "checkbox" at bounding box center [91, 203] width 11 height 11
checkbox input "true"
click at [91, 253] on input "checkbox" at bounding box center [91, 254] width 11 height 11
checkbox input "true"
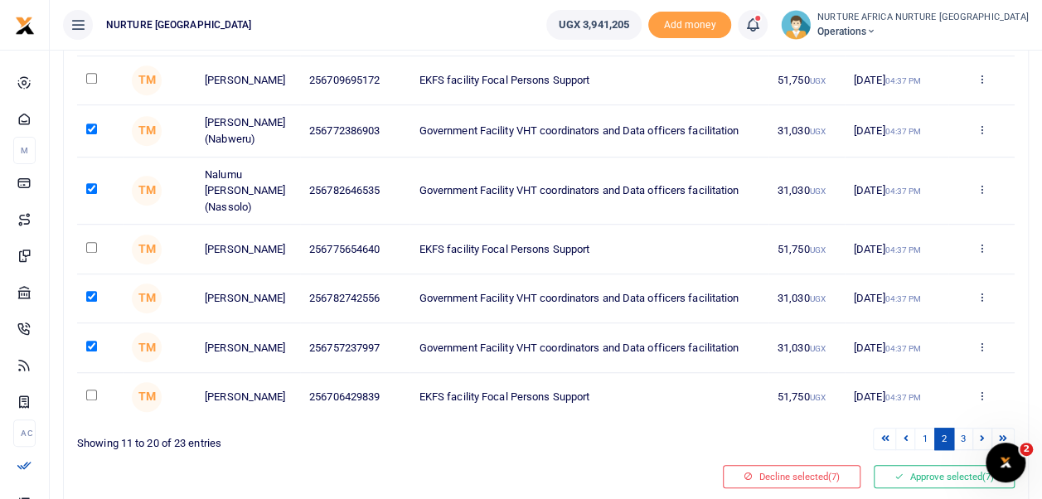
scroll to position [363, 0]
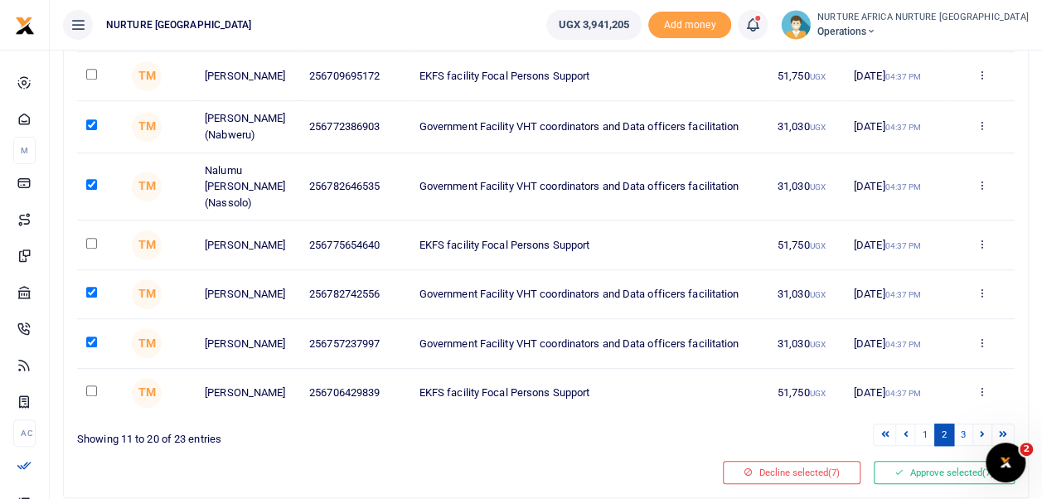
click at [92, 385] on input "checkbox" at bounding box center [91, 390] width 11 height 11
checkbox input "true"
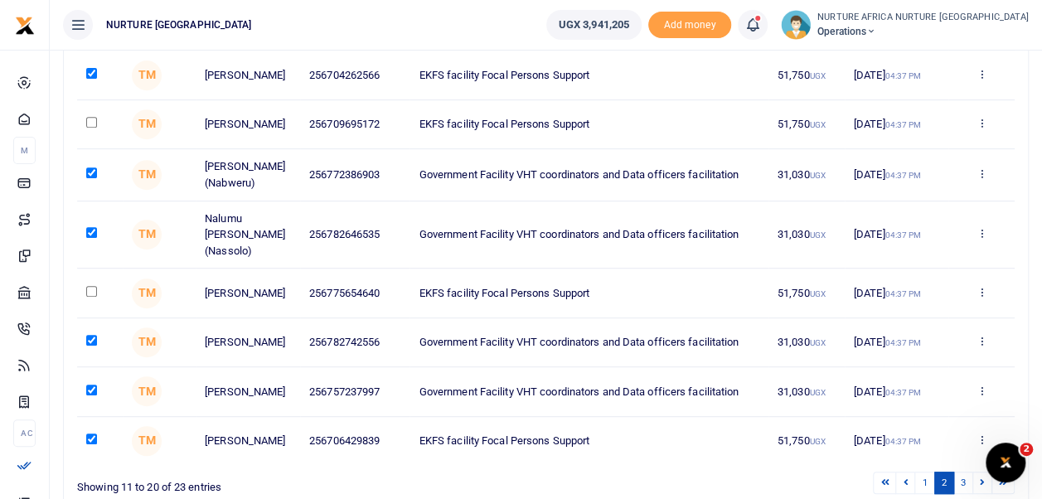
scroll to position [303, 0]
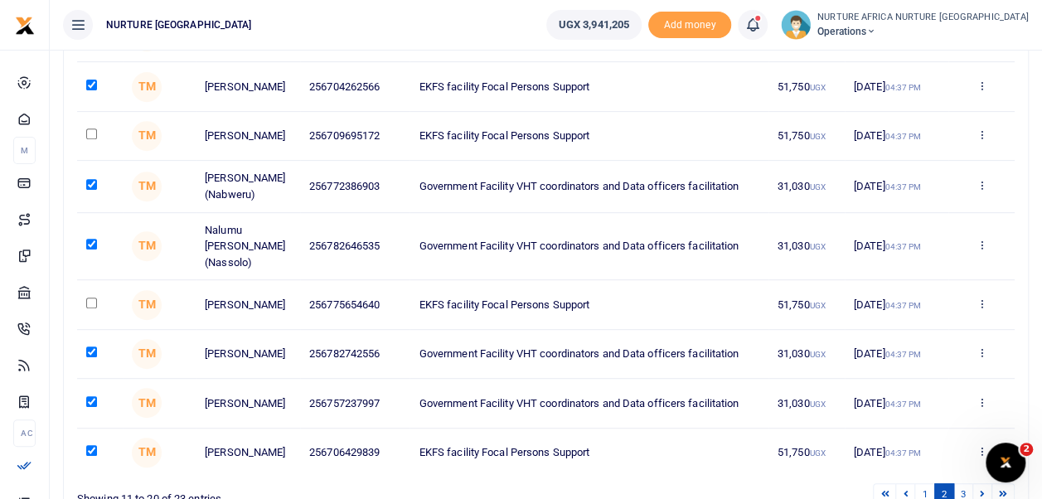
click at [93, 298] on input "checkbox" at bounding box center [91, 303] width 11 height 11
checkbox input "true"
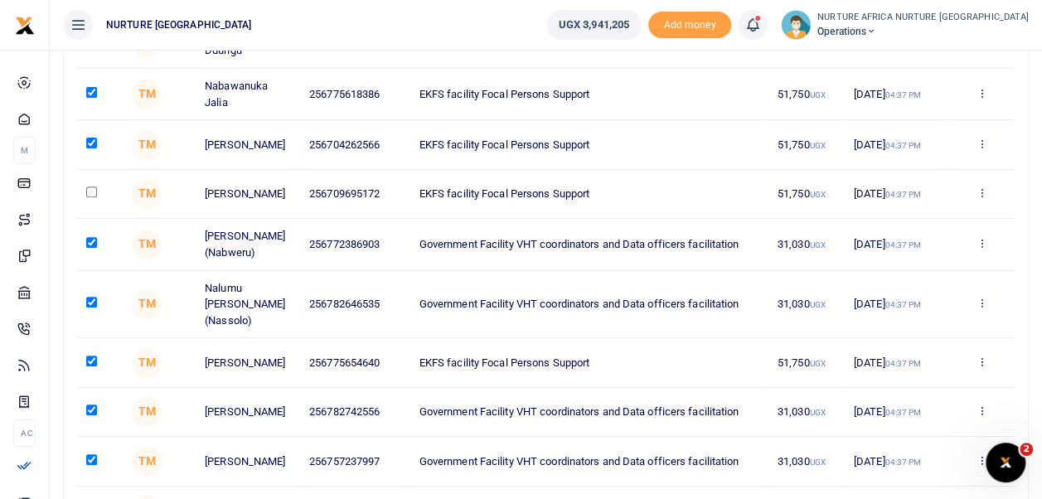
scroll to position [240, 0]
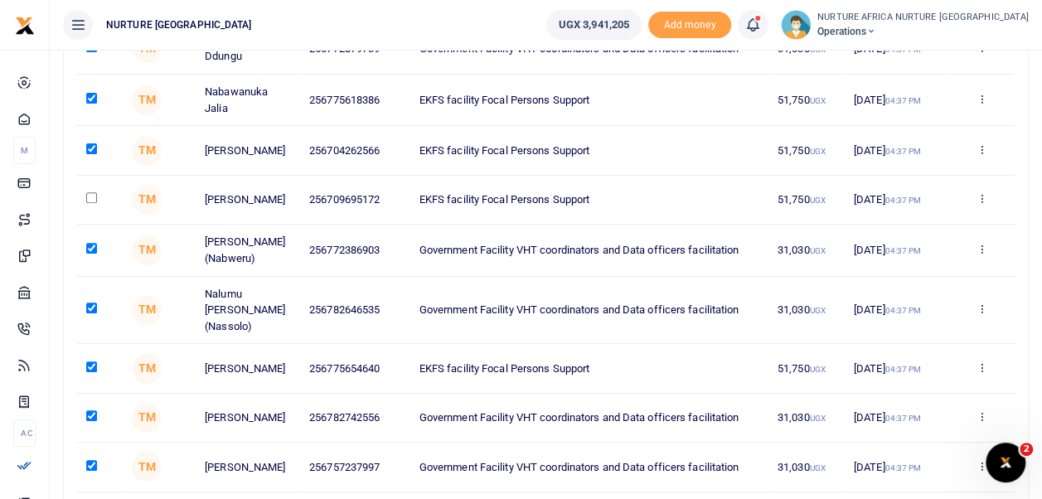
click at [94, 196] on input "checkbox" at bounding box center [91, 197] width 11 height 11
checkbox input "true"
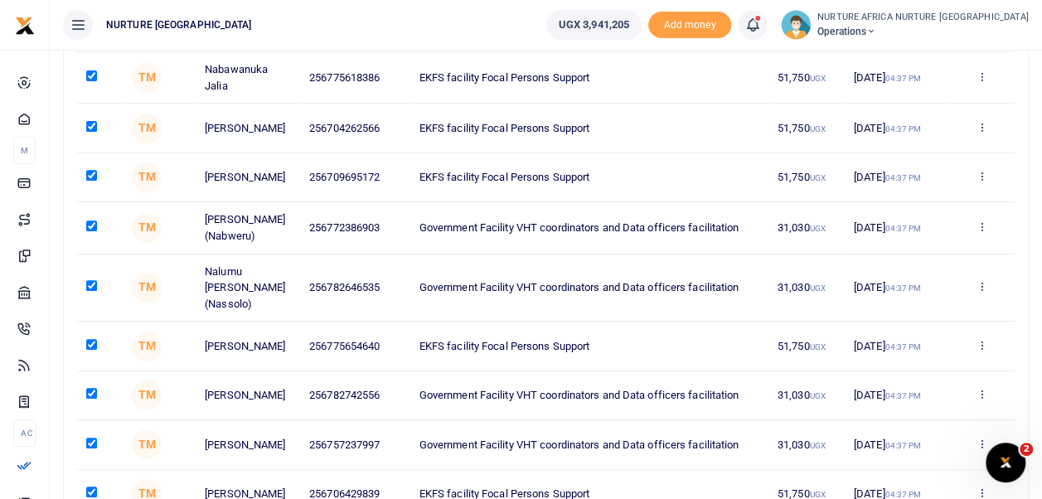
scroll to position [412, 0]
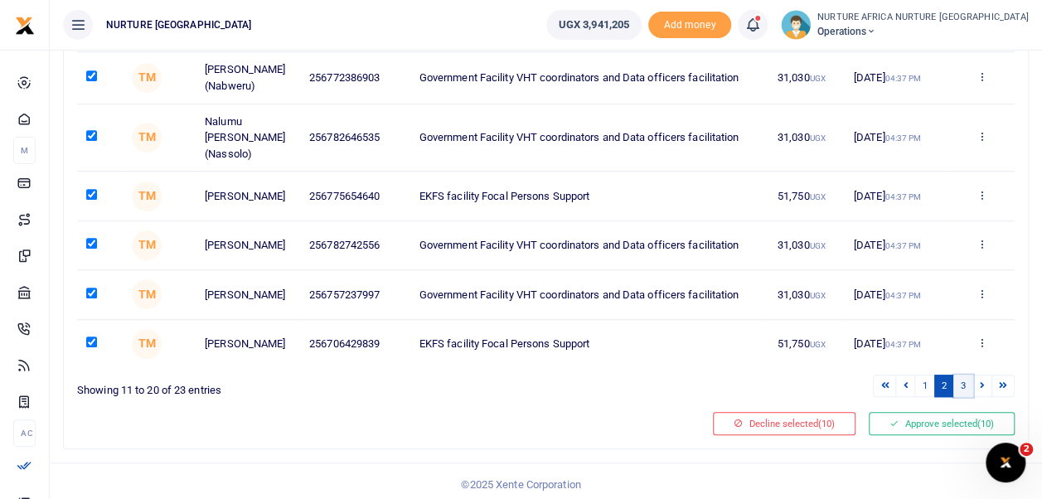
click at [964, 376] on link "3" at bounding box center [963, 386] width 20 height 22
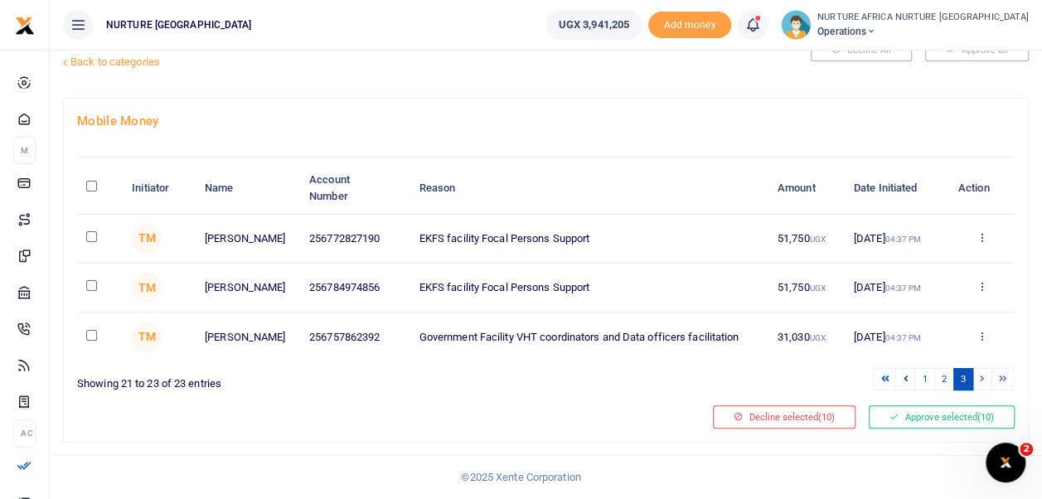
scroll to position [68, 0]
click at [91, 231] on input "checkbox" at bounding box center [91, 236] width 11 height 11
checkbox input "true"
click at [103, 265] on td at bounding box center [100, 288] width 46 height 49
click at [95, 280] on input "checkbox" at bounding box center [91, 285] width 11 height 11
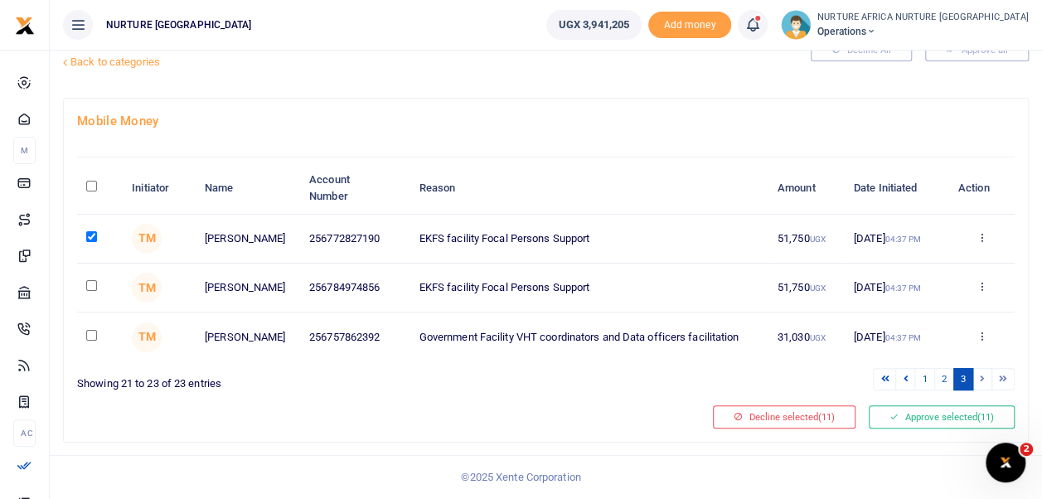
checkbox input "true"
click at [941, 417] on button "Approve selected (12)" at bounding box center [942, 416] width 146 height 23
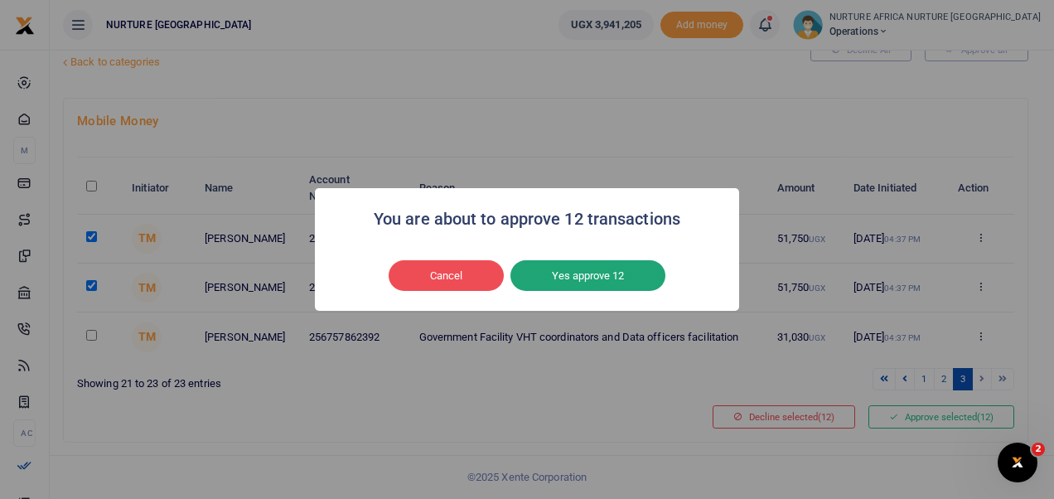
click at [628, 275] on button "Yes approve 12" at bounding box center [588, 275] width 155 height 31
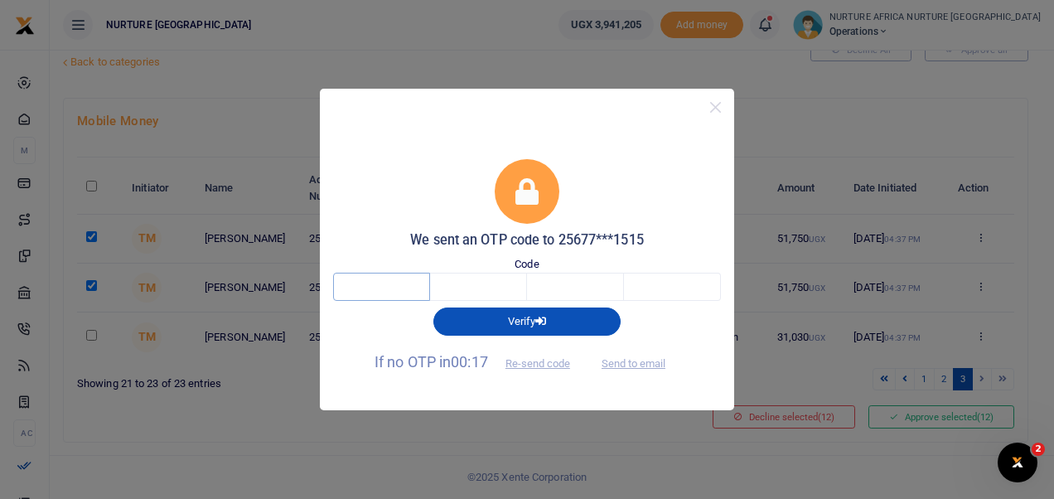
click at [385, 284] on input "text" at bounding box center [381, 287] width 97 height 28
type input "4"
type input "6"
type input "0"
type input "6"
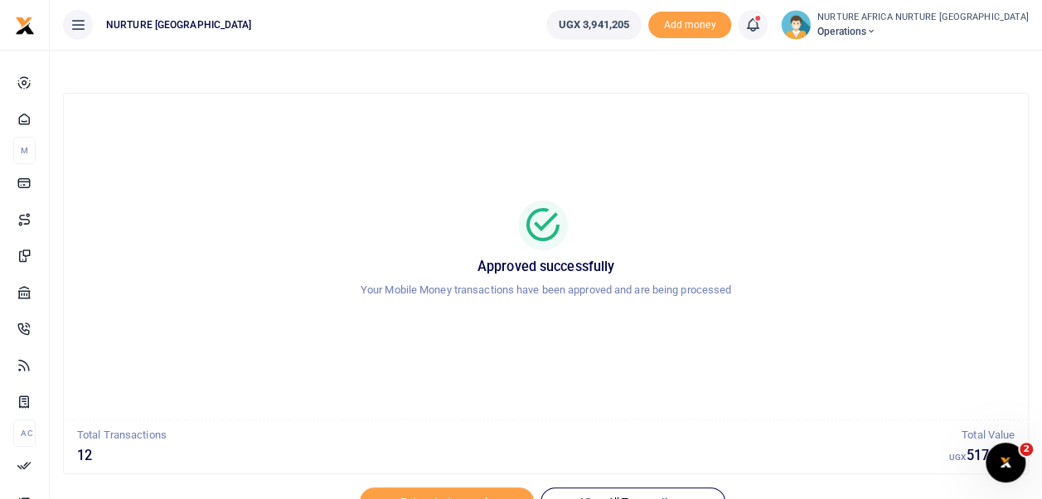
click at [761, 25] on span at bounding box center [761, 25] width 0 height 0
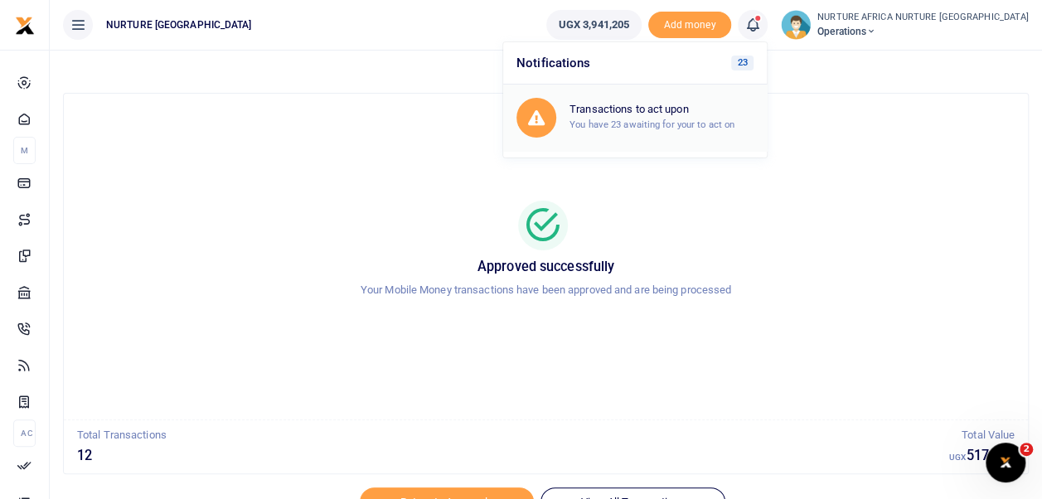
click at [734, 124] on small "You have 23 awaiting for your to act on" at bounding box center [651, 125] width 165 height 12
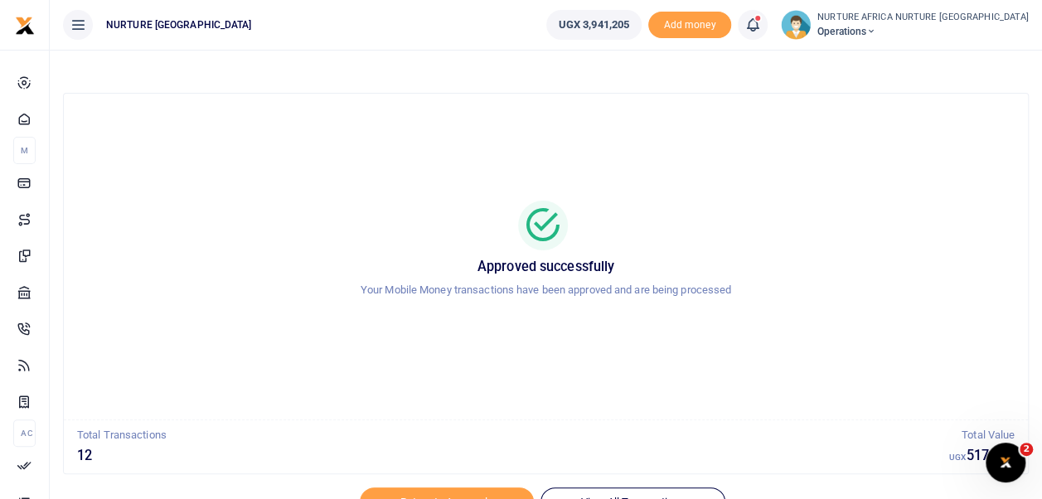
click at [761, 25] on span at bounding box center [761, 25] width 0 height 0
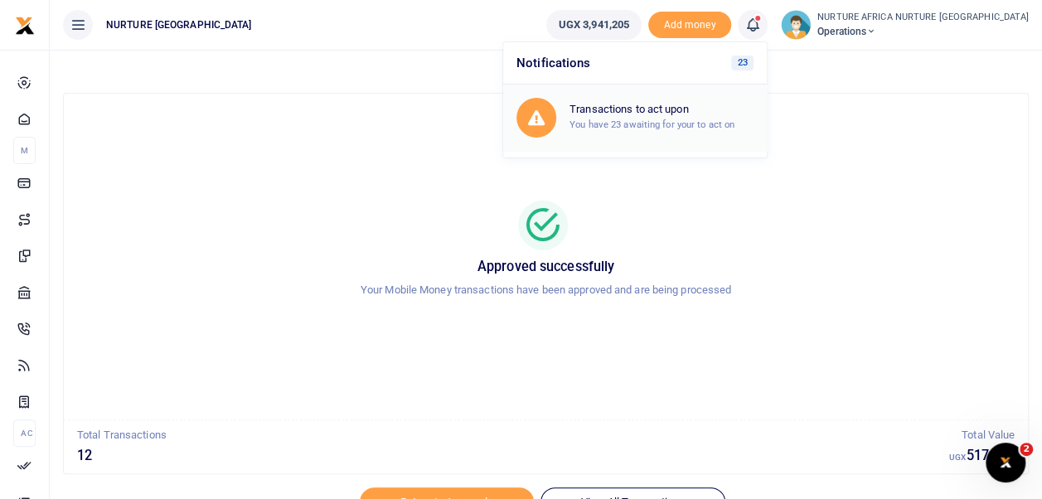
click at [734, 126] on small "You have 23 awaiting for your to act on" at bounding box center [651, 125] width 165 height 12
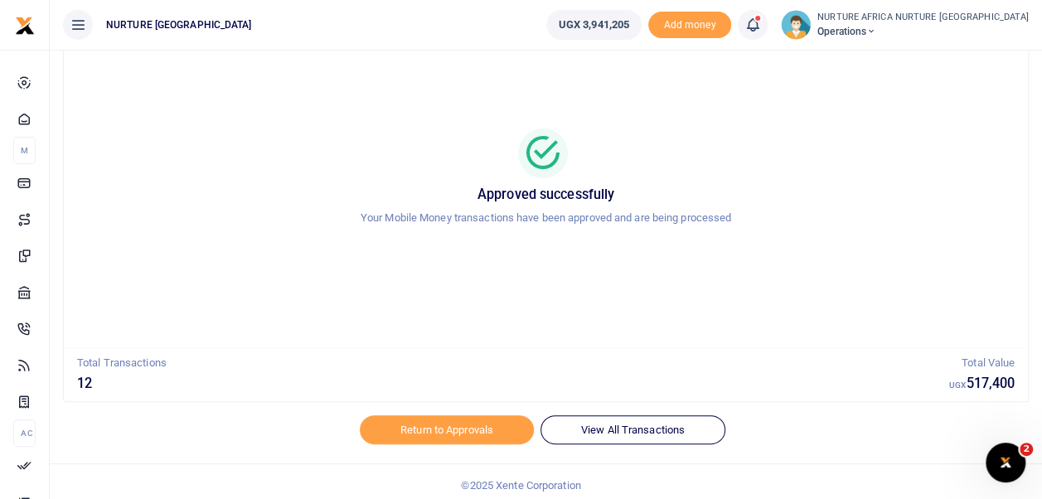
scroll to position [79, 0]
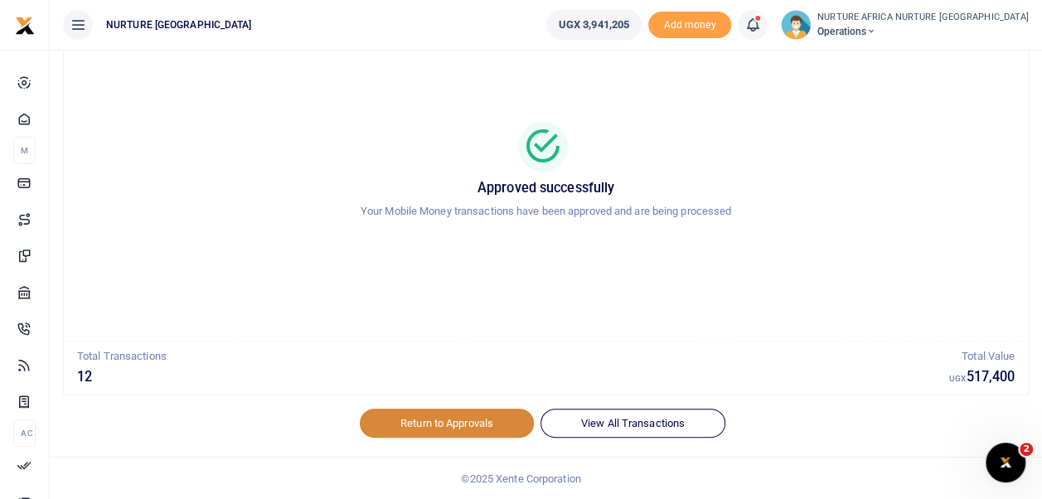
click at [452, 414] on link "Return to Approvals" at bounding box center [447, 423] width 174 height 28
click at [431, 419] on link "Return to Approvals" at bounding box center [447, 423] width 174 height 28
click at [665, 313] on div "Approved successfully Your Mobile Money transactions have been approved and are…" at bounding box center [546, 177] width 924 height 299
click at [761, 22] on icon at bounding box center [752, 25] width 17 height 18
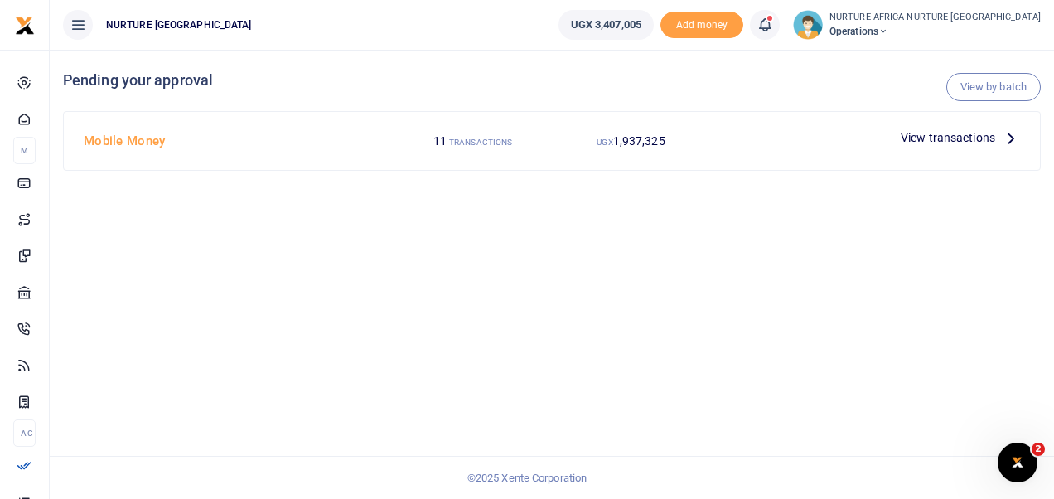
click at [926, 139] on span "View transactions" at bounding box center [948, 137] width 94 height 18
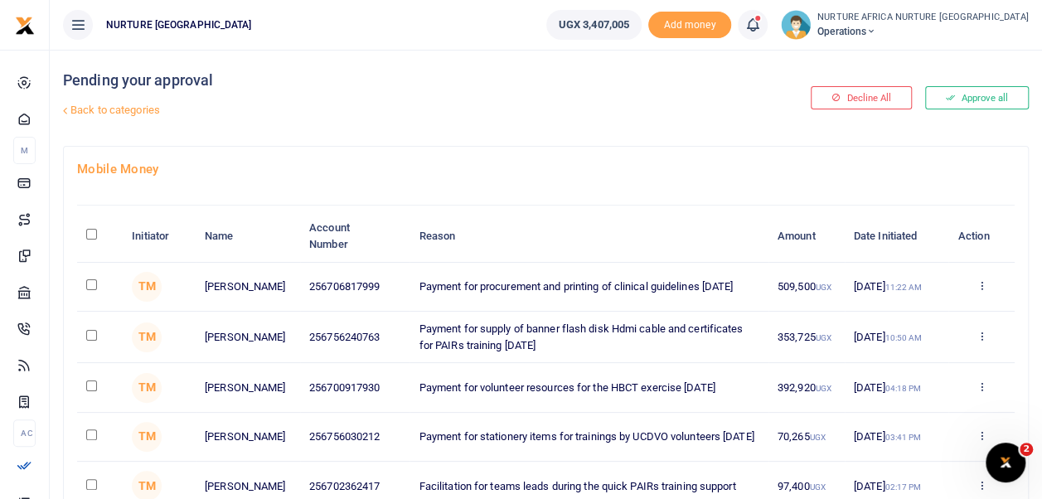
click at [424, 222] on th "Reason" at bounding box center [588, 236] width 358 height 51
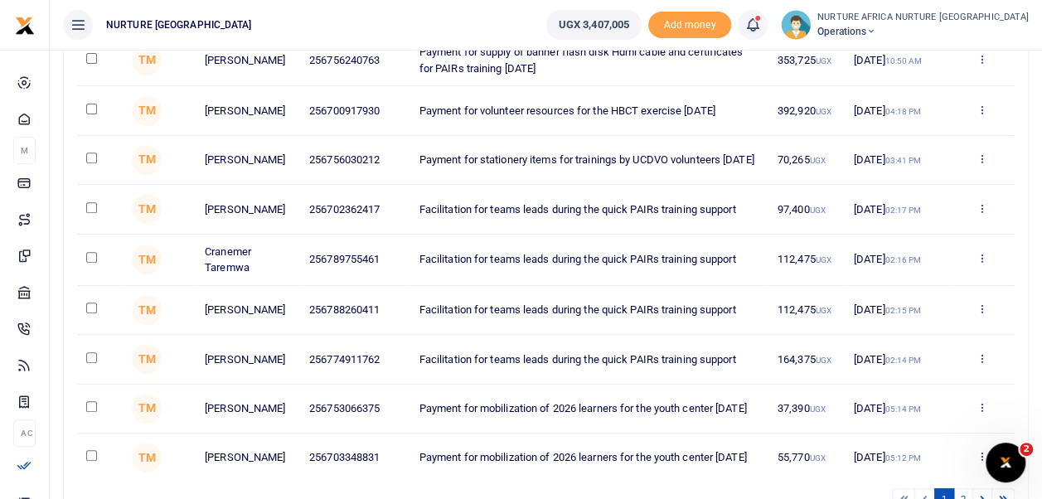
scroll to position [275, 0]
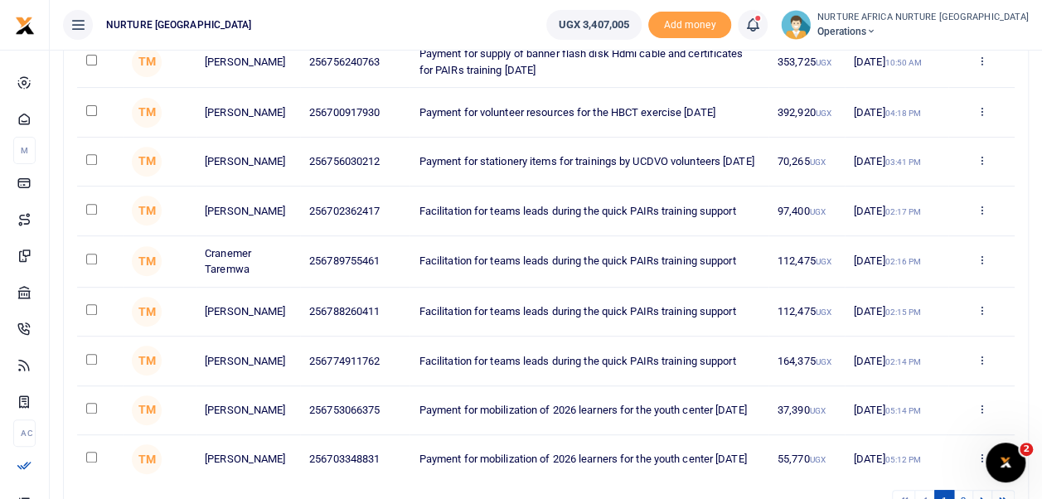
click at [91, 315] on input "checkbox" at bounding box center [91, 309] width 11 height 11
checkbox input "true"
click at [91, 364] on input "checkbox" at bounding box center [91, 359] width 11 height 11
checkbox input "true"
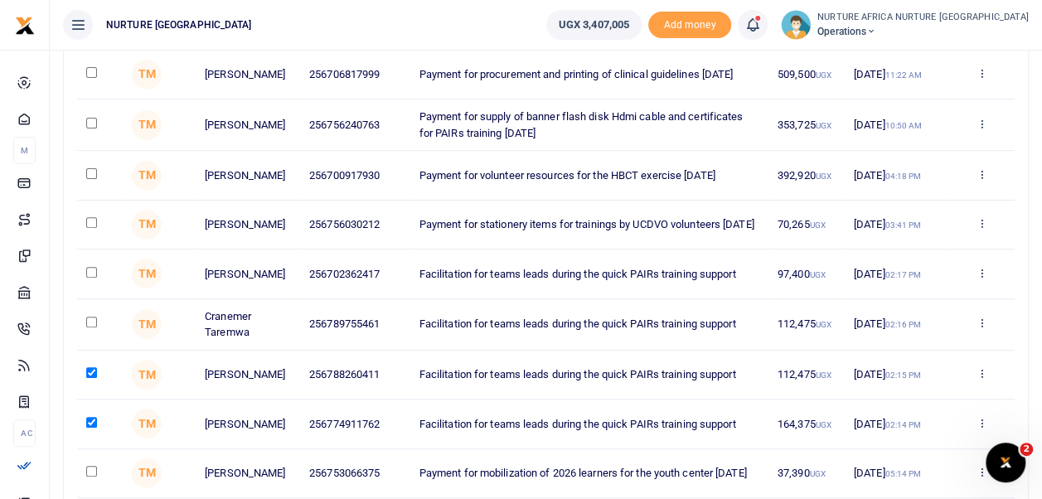
scroll to position [206, 0]
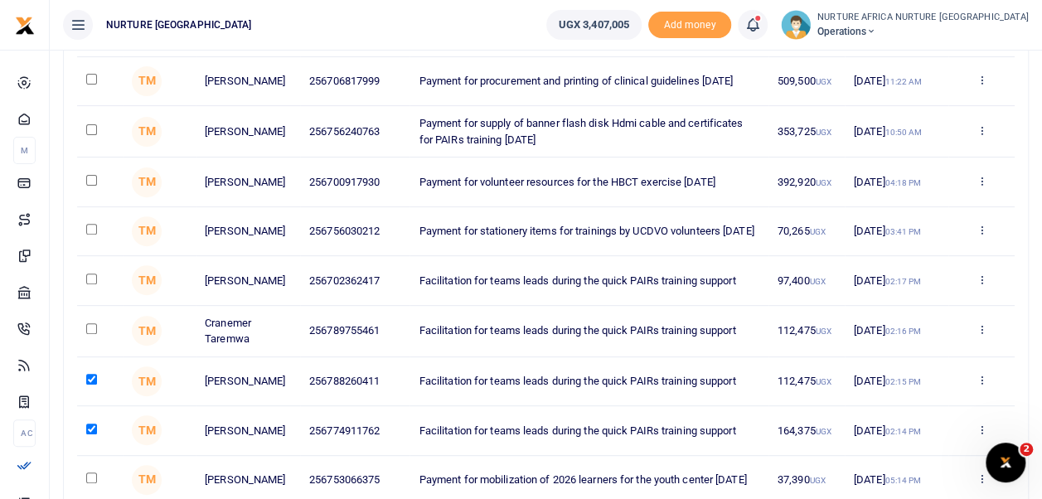
click at [96, 284] on input "checkbox" at bounding box center [91, 279] width 11 height 11
checkbox input "true"
click at [89, 334] on input "checkbox" at bounding box center [91, 328] width 11 height 11
checkbox input "true"
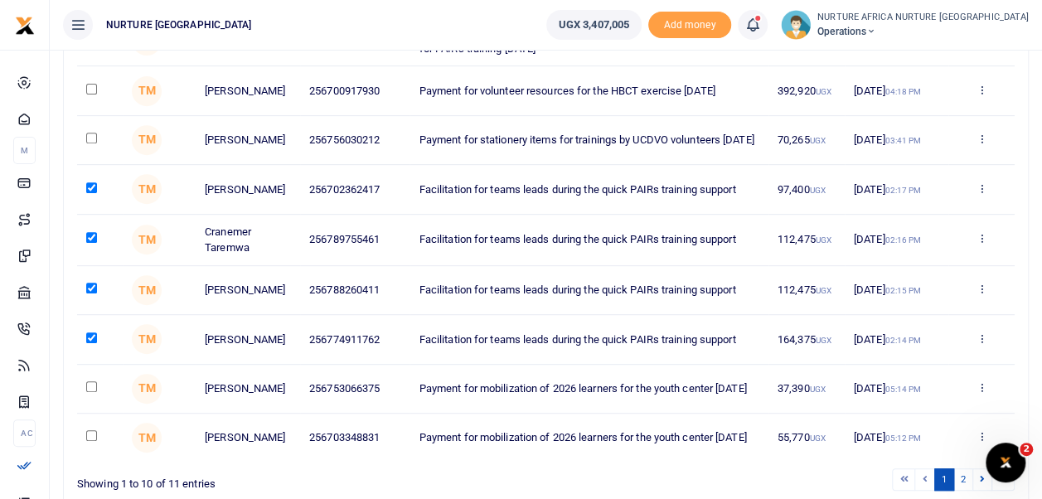
scroll to position [300, 0]
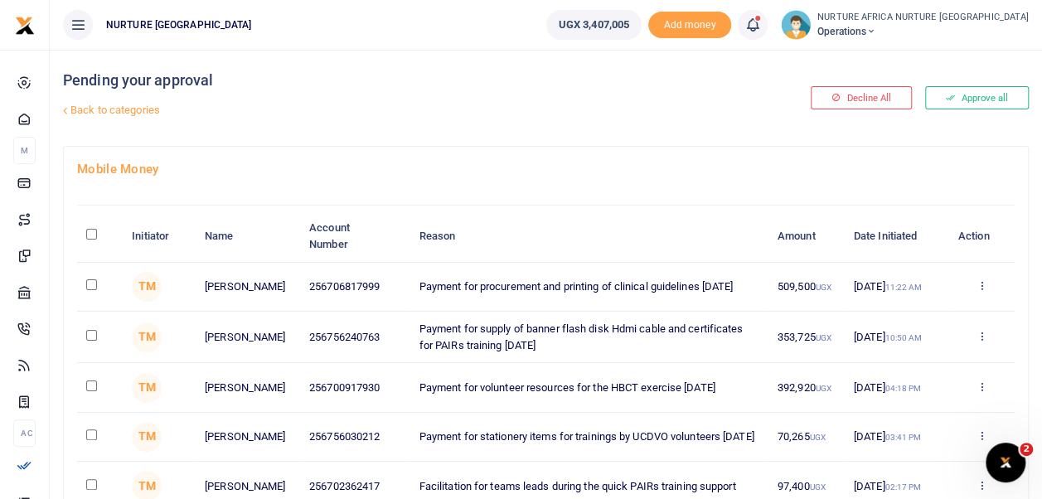
scroll to position [64, 0]
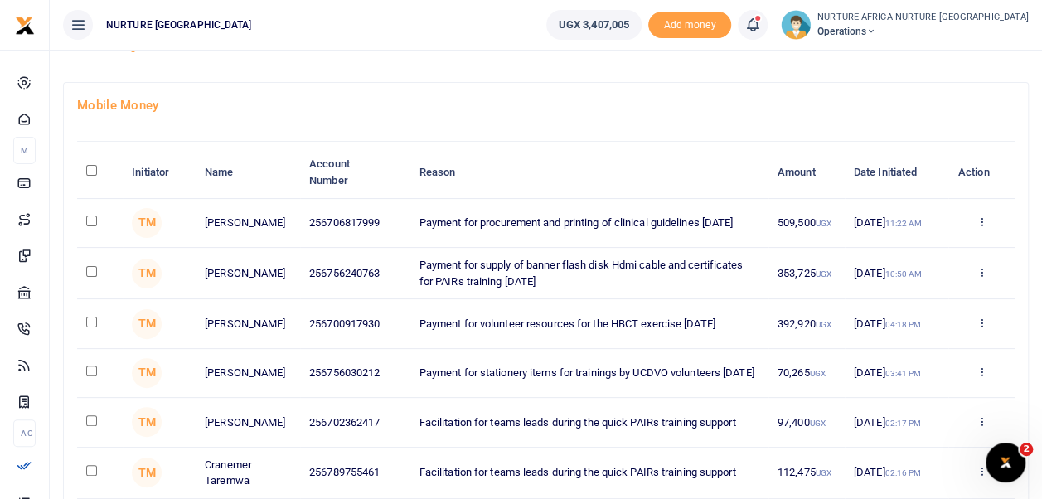
click at [90, 420] on input "checkbox" at bounding box center [91, 420] width 11 height 11
checkbox input "true"
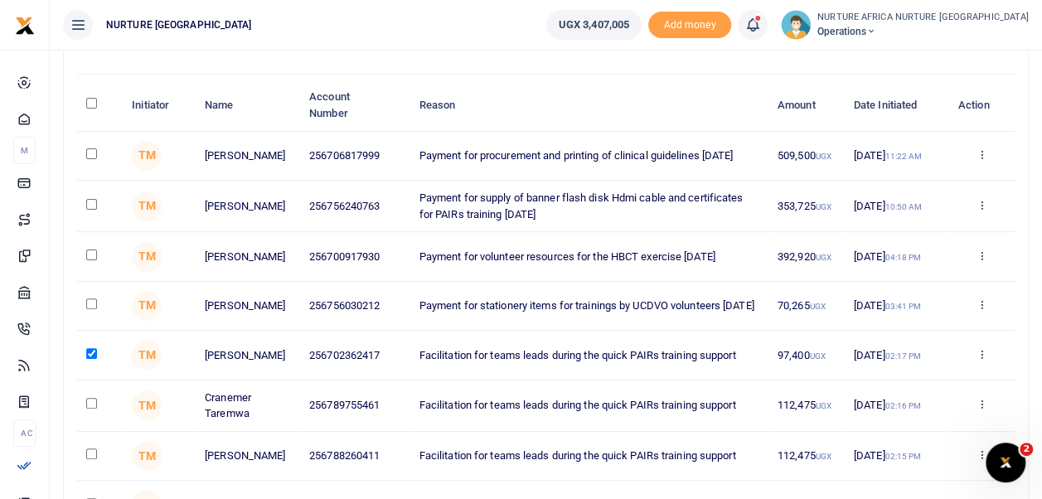
scroll to position [135, 0]
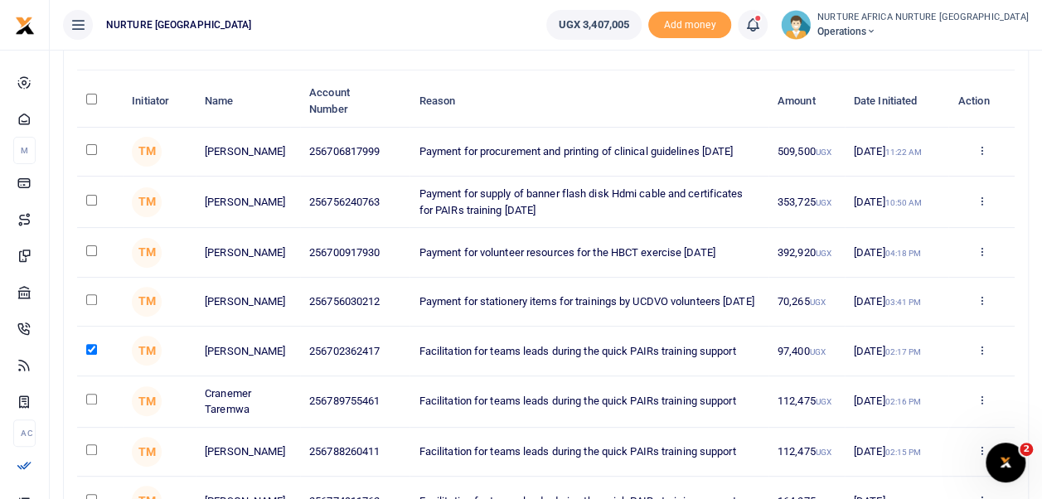
click at [94, 405] on input "checkbox" at bounding box center [91, 399] width 11 height 11
checkbox input "true"
click at [91, 455] on input "checkbox" at bounding box center [91, 449] width 11 height 11
checkbox input "true"
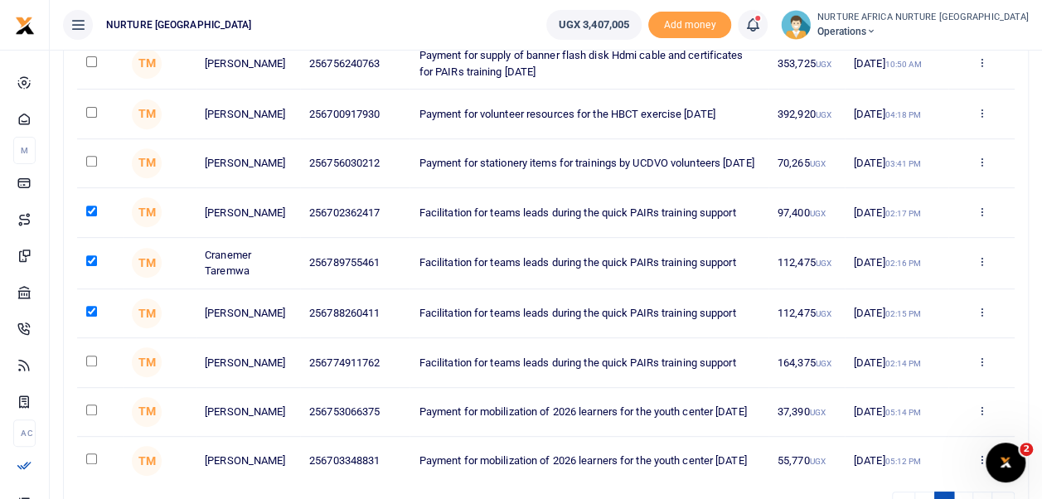
scroll to position [279, 0]
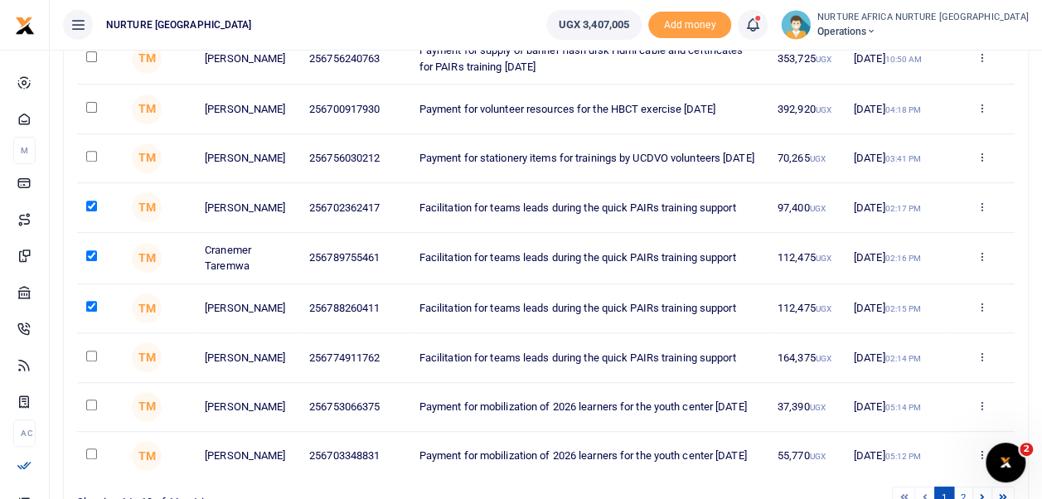
click at [80, 371] on td at bounding box center [100, 357] width 46 height 49
click at [91, 361] on input "checkbox" at bounding box center [91, 356] width 11 height 11
checkbox input "true"
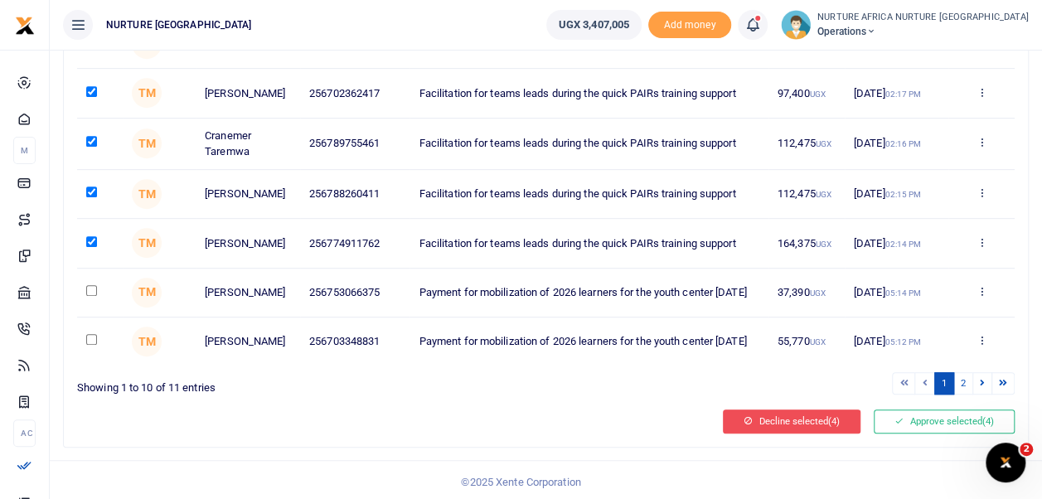
scroll to position [412, 0]
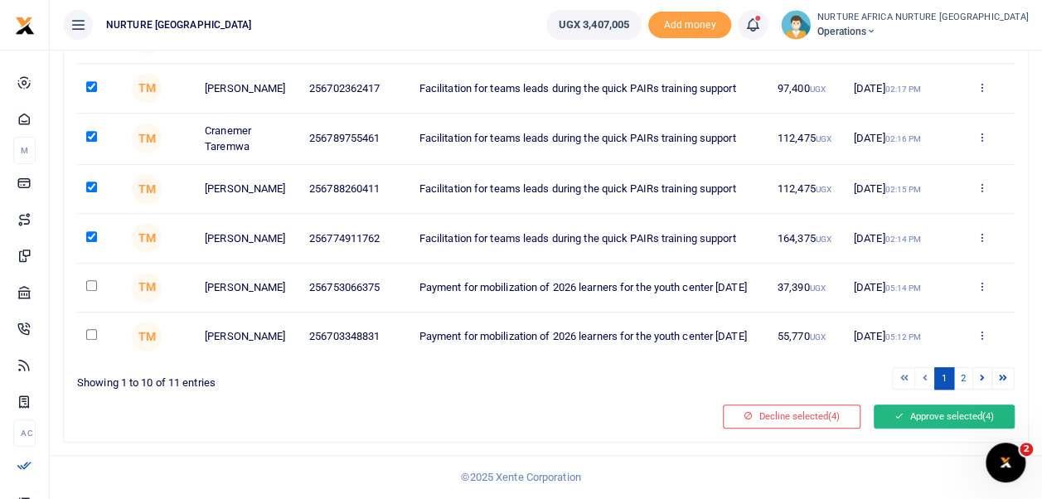
click at [910, 416] on button "Approve selected (4)" at bounding box center [944, 416] width 141 height 23
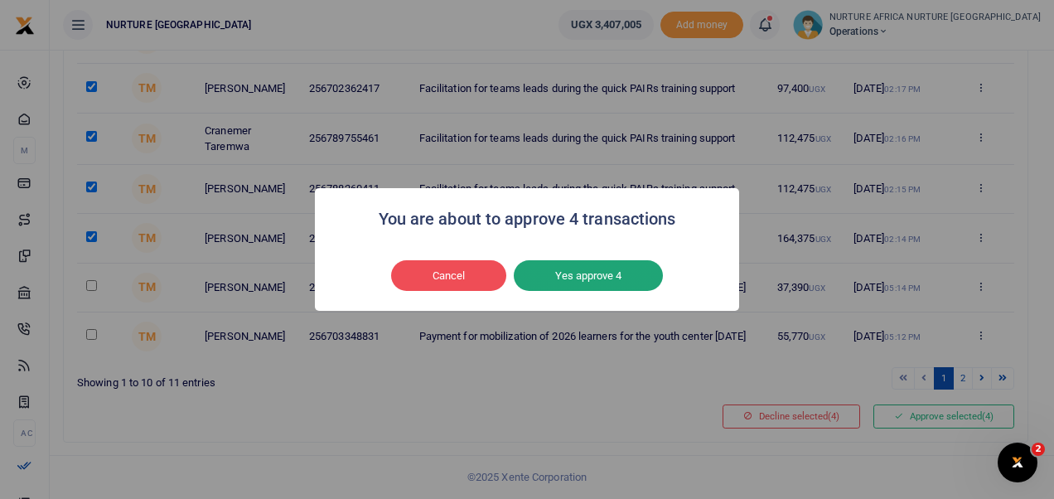
click at [596, 285] on button "Yes approve 4" at bounding box center [588, 275] width 149 height 31
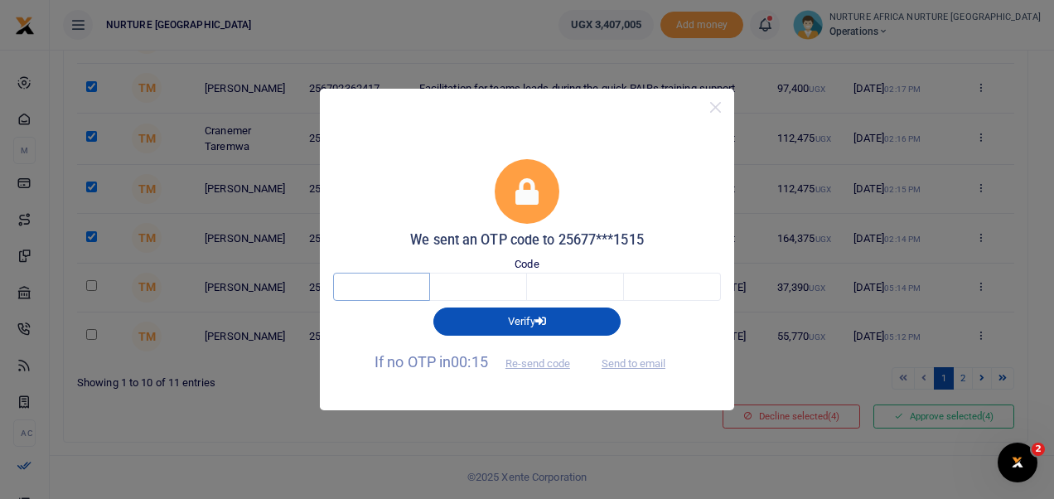
click at [401, 283] on input "text" at bounding box center [381, 287] width 97 height 28
type input "2"
type input "5"
type input "9"
type input "2"
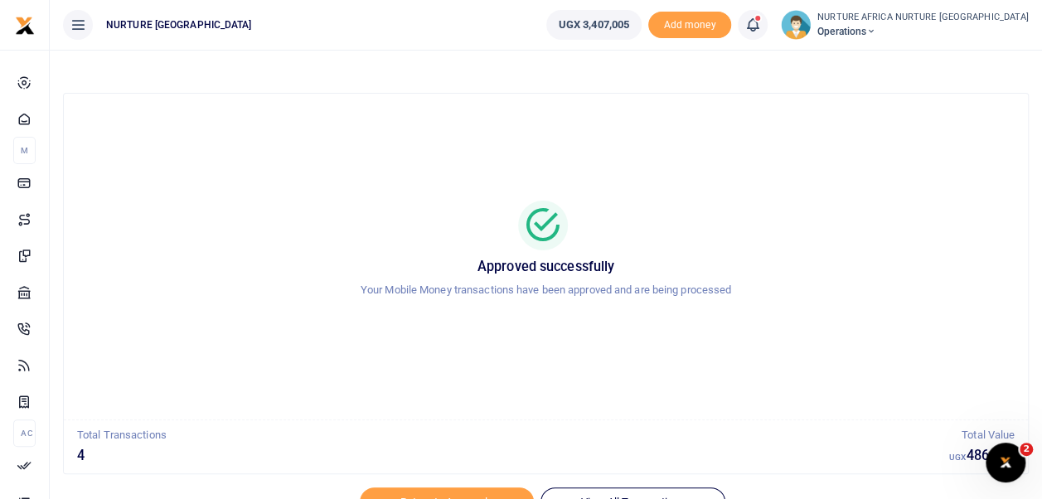
click at [761, 25] on span at bounding box center [761, 25] width 0 height 0
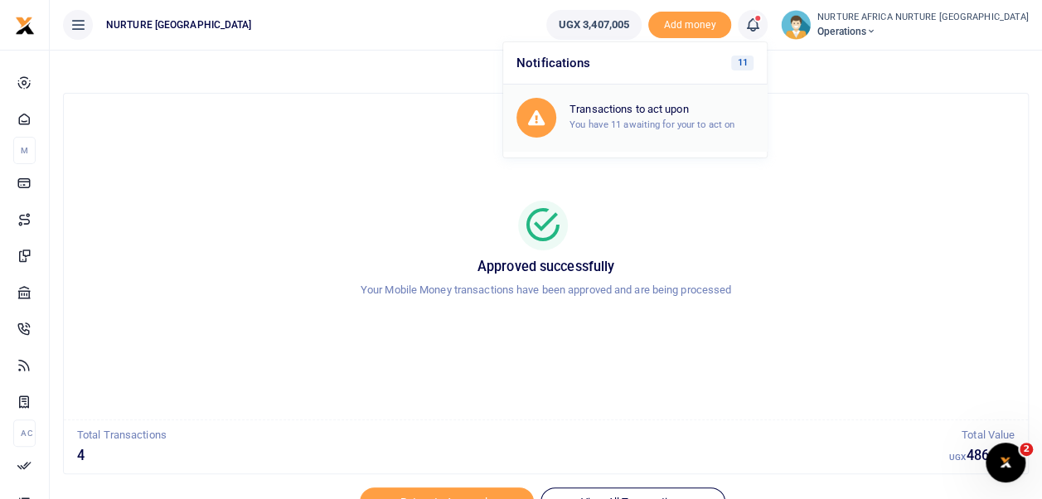
click at [734, 127] on small "You have 11 awaiting for your to act on" at bounding box center [651, 125] width 165 height 12
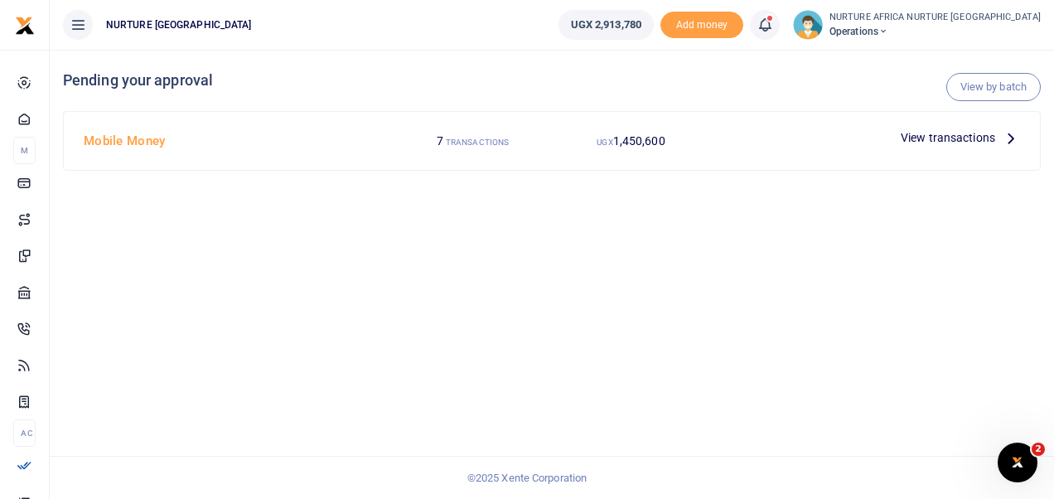
click at [972, 135] on span "View transactions" at bounding box center [948, 137] width 94 height 18
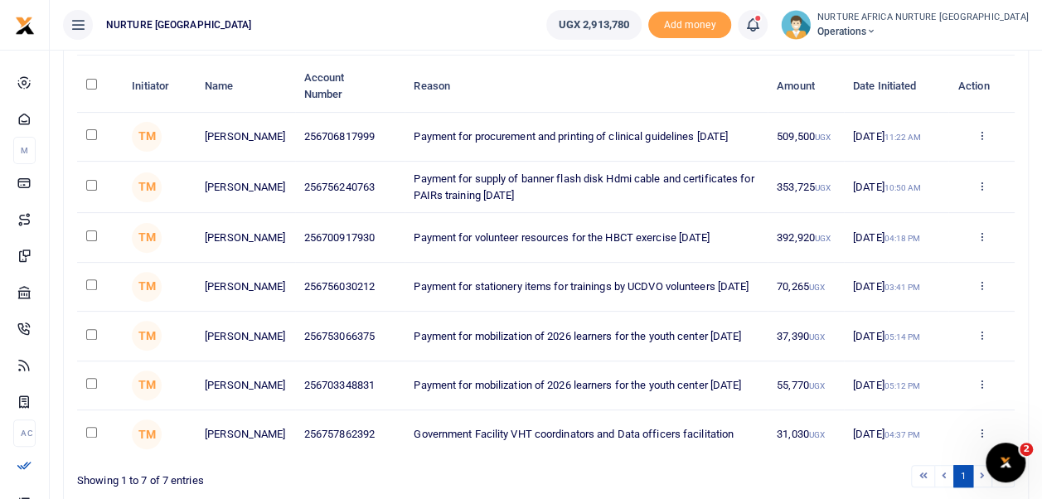
scroll to position [180, 0]
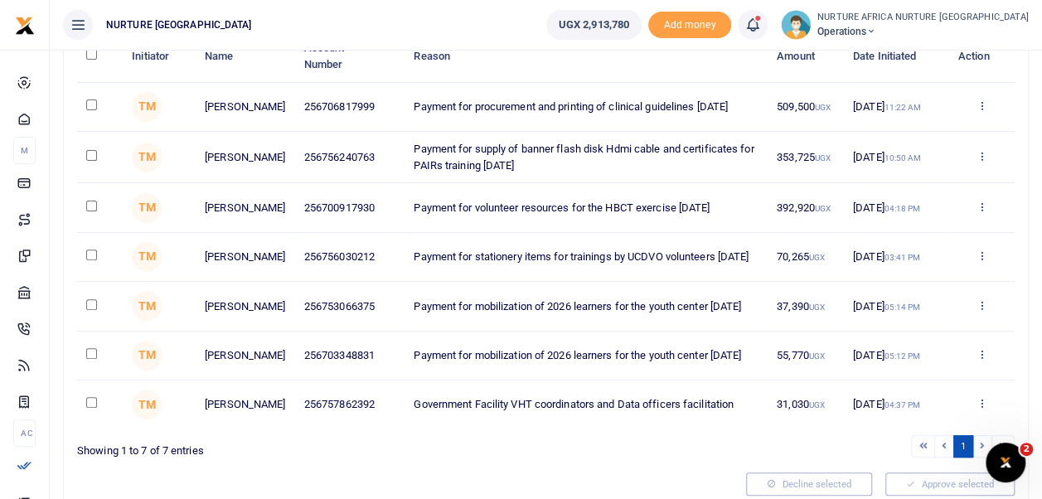
click at [91, 206] on input "checkbox" at bounding box center [91, 206] width 11 height 11
checkbox input "true"
click at [91, 258] on input "checkbox" at bounding box center [91, 255] width 11 height 11
checkbox input "true"
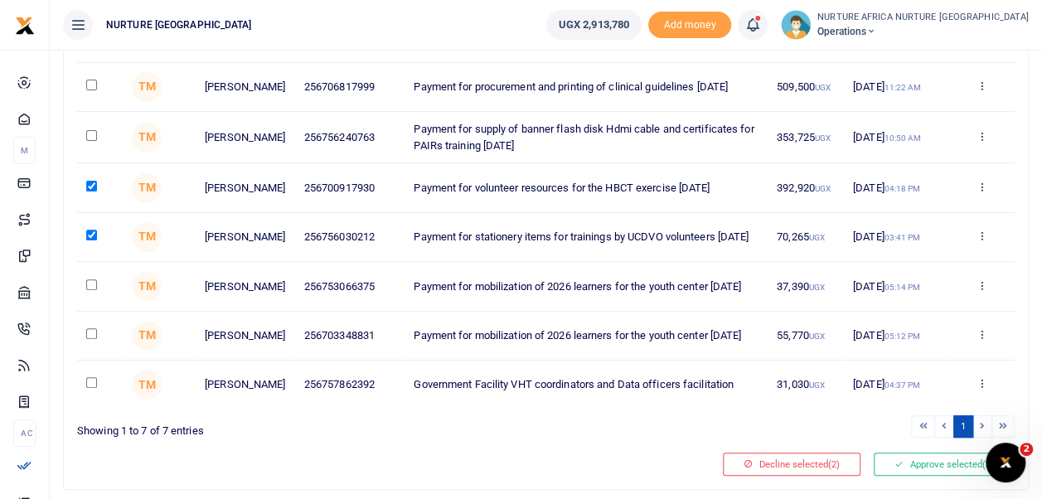
scroll to position [209, 0]
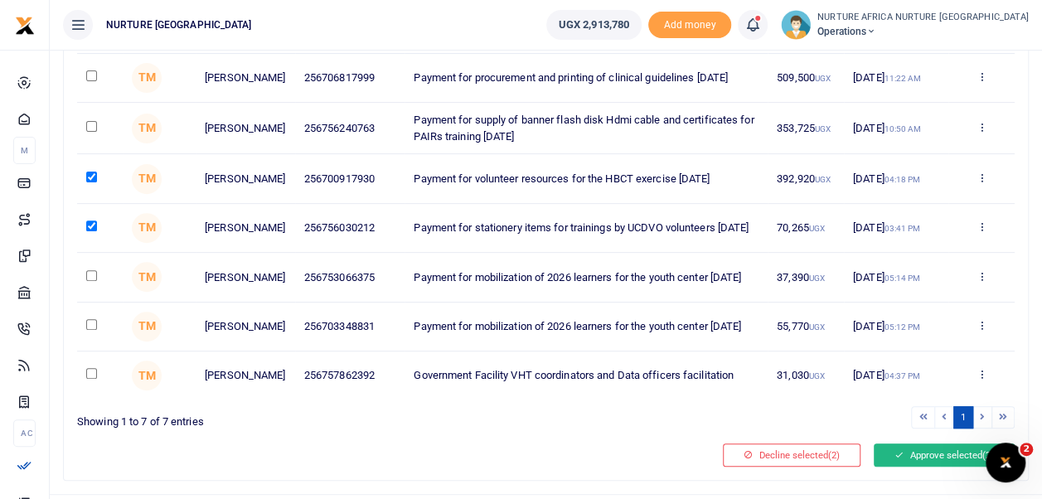
click at [919, 463] on button "Approve selected (2)" at bounding box center [944, 454] width 141 height 23
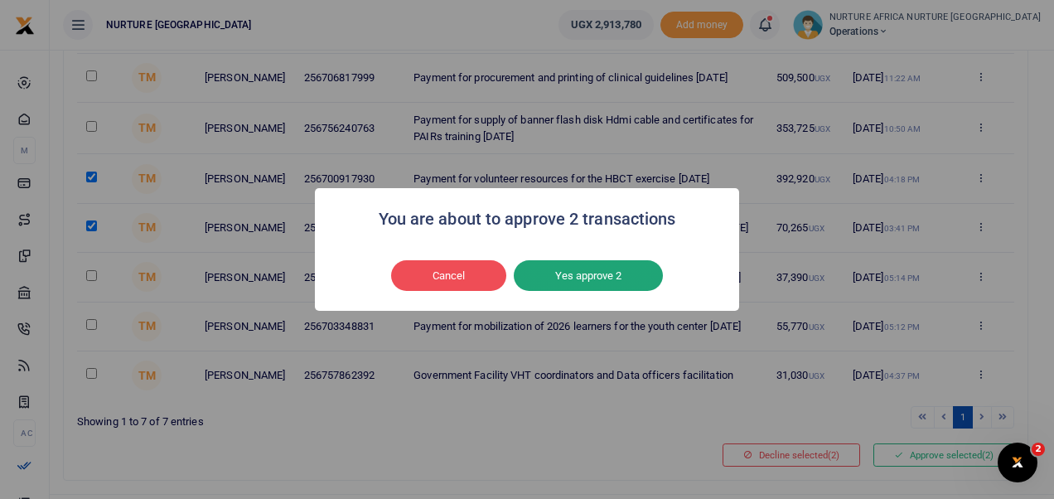
click at [595, 272] on button "Yes approve 2" at bounding box center [588, 275] width 149 height 31
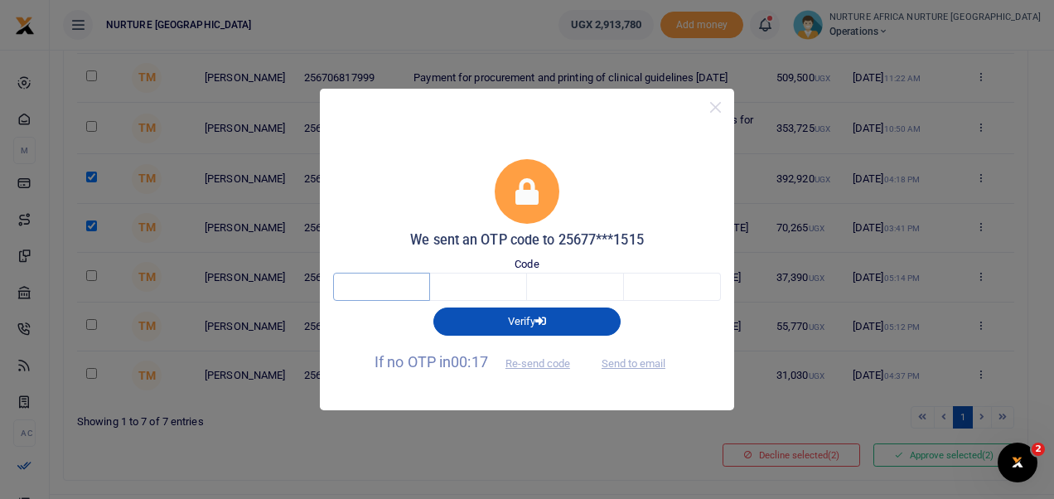
click at [406, 283] on input "text" at bounding box center [381, 287] width 97 height 28
type input "1"
type input "8"
type input "7"
type input "8"
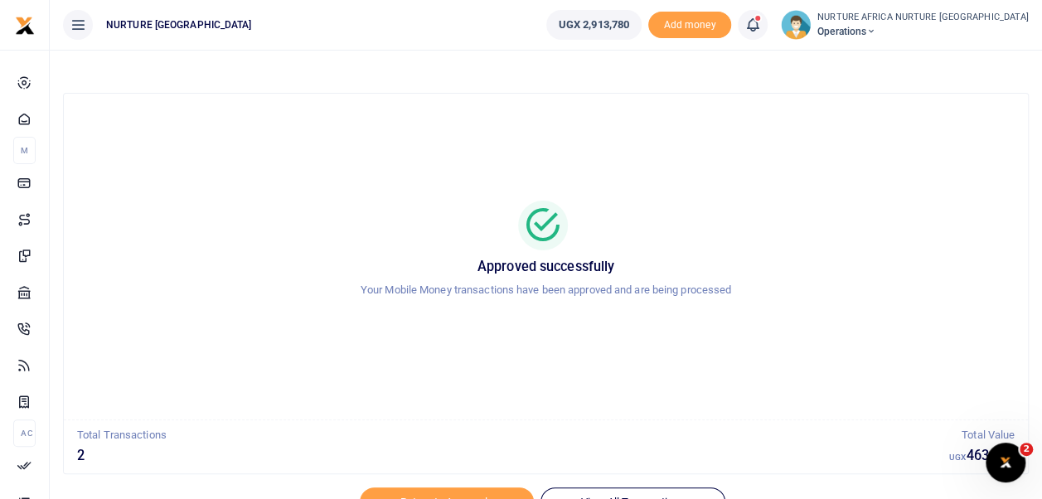
click at [761, 25] on span at bounding box center [761, 25] width 0 height 0
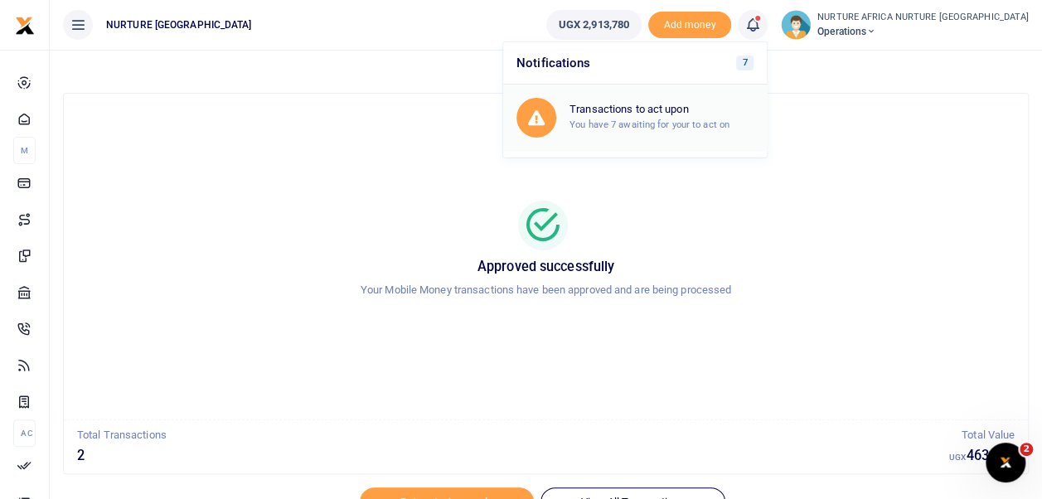
click at [754, 113] on h6 "Transactions to act upon" at bounding box center [661, 109] width 184 height 13
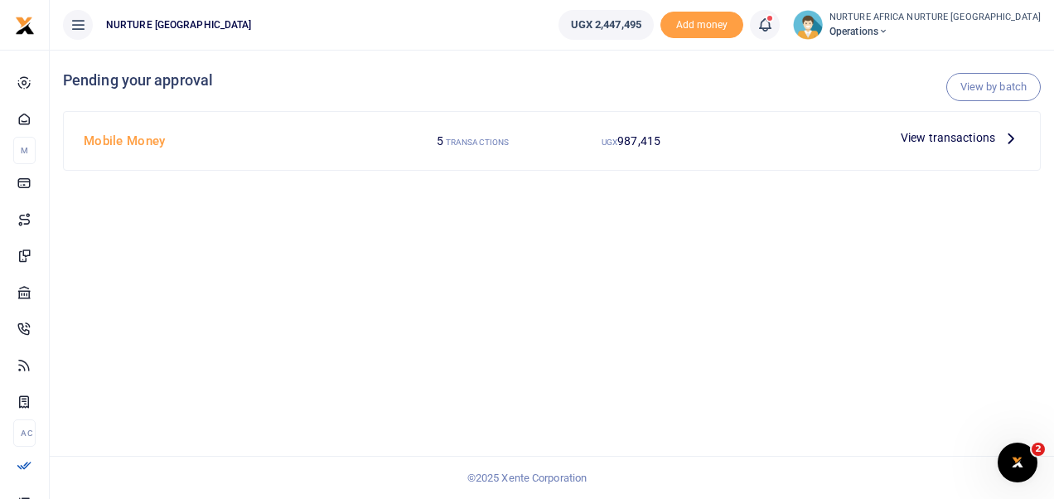
click at [952, 144] on span "View transactions" at bounding box center [948, 137] width 94 height 18
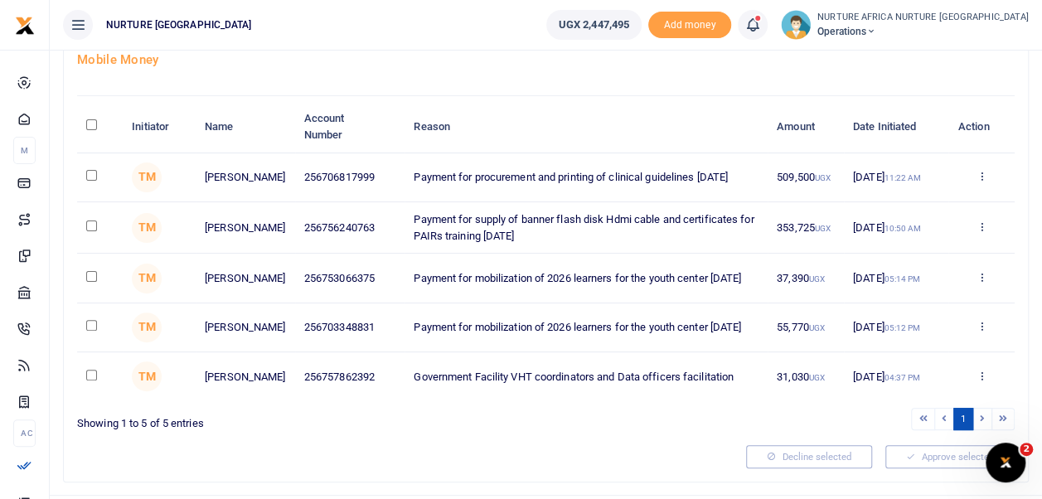
scroll to position [113, 0]
